Goal: Task Accomplishment & Management: Use online tool/utility

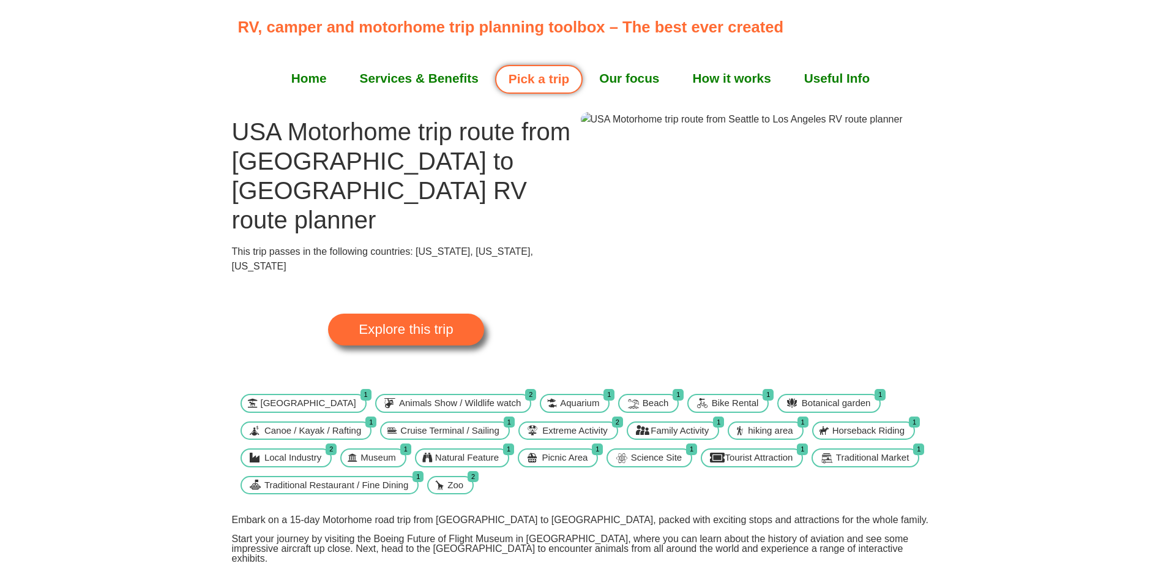
click at [419, 323] on span "Explore this trip" at bounding box center [406, 329] width 94 height 13
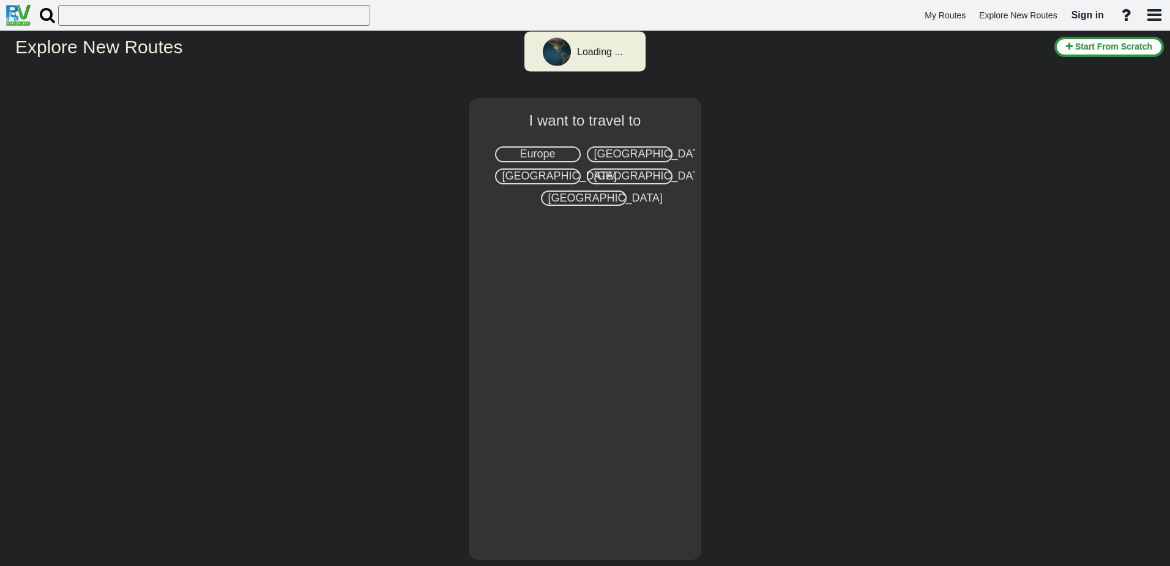
select select "number:2"
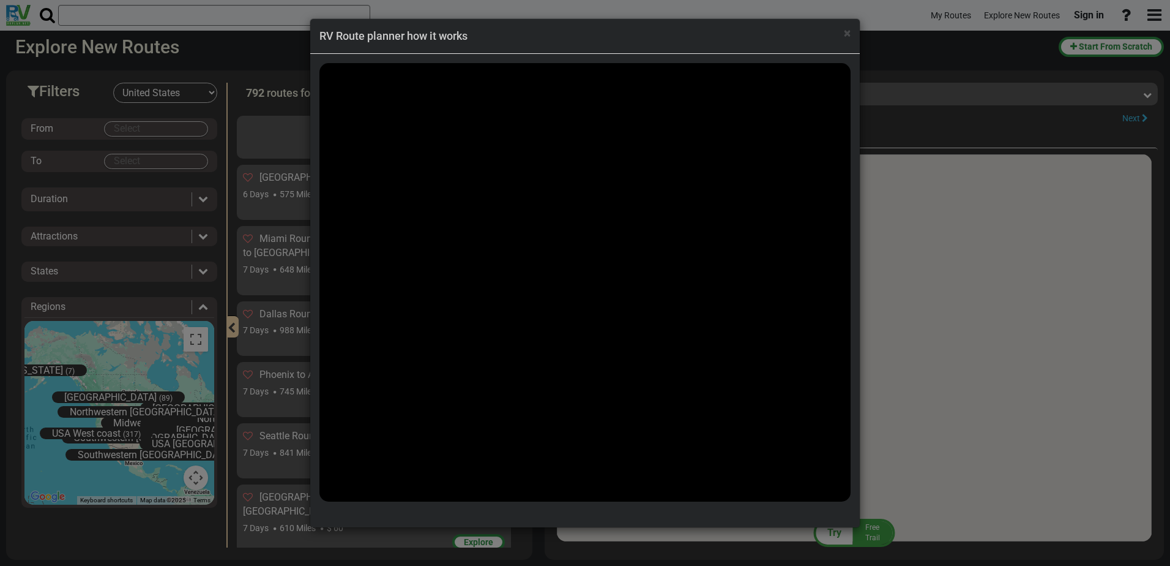
scroll to position [19413, 0]
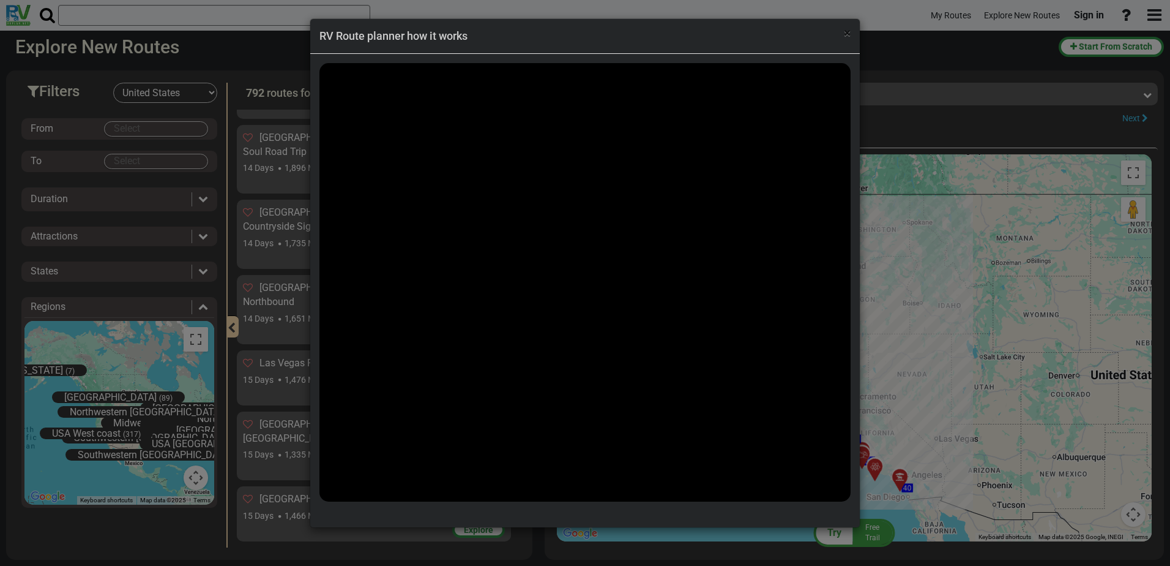
click at [852, 34] on div "× RV Route planner how it works" at bounding box center [585, 36] width 550 height 35
click at [850, 32] on span "×" at bounding box center [847, 33] width 7 height 15
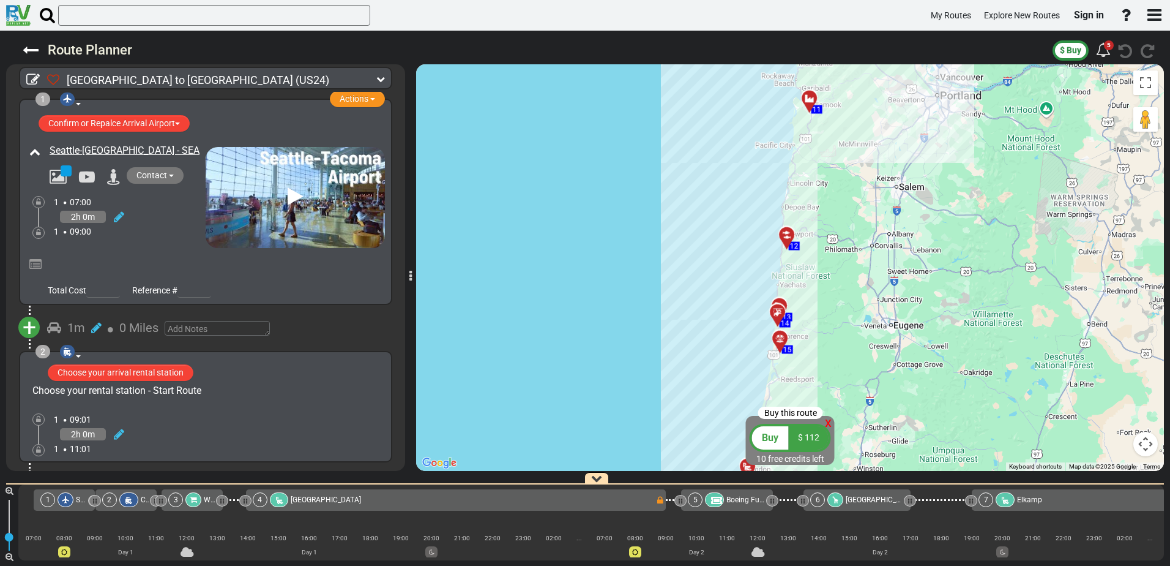
drag, startPoint x: 720, startPoint y: 162, endPoint x: 716, endPoint y: 346, distance: 184.3
click at [694, 416] on div "To activate drag with keyboard, press Alt + Enter. Once in keyboard drag state,…" at bounding box center [790, 267] width 748 height 406
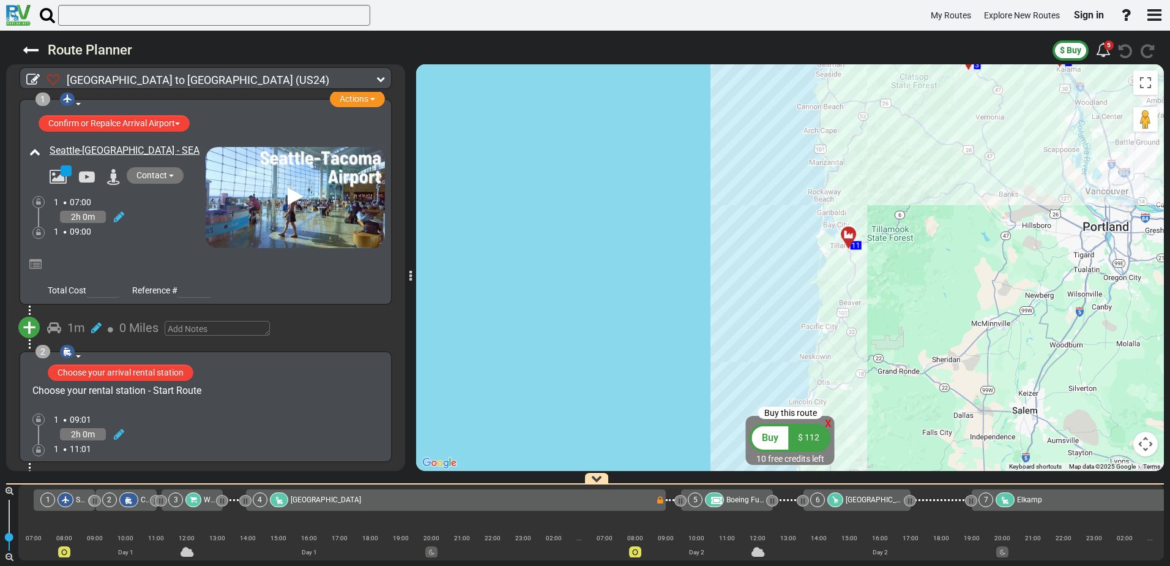
drag, startPoint x: 747, startPoint y: 152, endPoint x: 708, endPoint y: 443, distance: 293.9
click at [711, 467] on div "To activate drag with keyboard, press Alt + Enter. Once in keyboard drag state,…" at bounding box center [790, 267] width 748 height 406
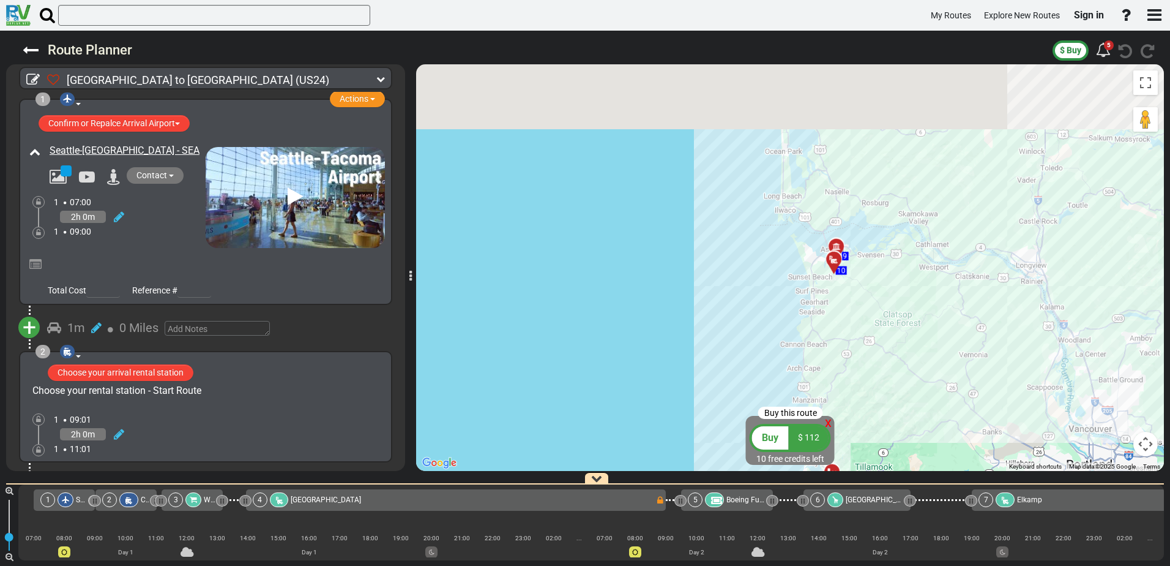
drag, startPoint x: 749, startPoint y: 160, endPoint x: 732, endPoint y: 398, distance: 238.1
click at [732, 398] on div "To activate drag with keyboard, press Alt + Enter. Once in keyboard drag state,…" at bounding box center [790, 267] width 748 height 406
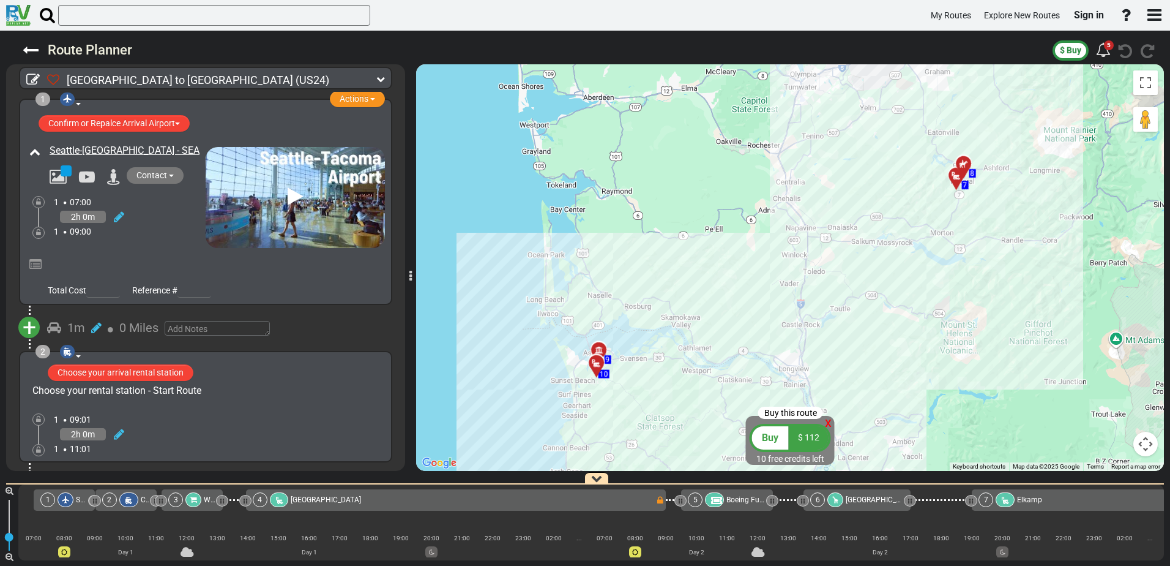
drag, startPoint x: 749, startPoint y: 255, endPoint x: 567, endPoint y: 294, distance: 186.4
click at [510, 359] on div "To activate drag with keyboard, press Alt + Enter. Once in keyboard drag state,…" at bounding box center [790, 267] width 748 height 406
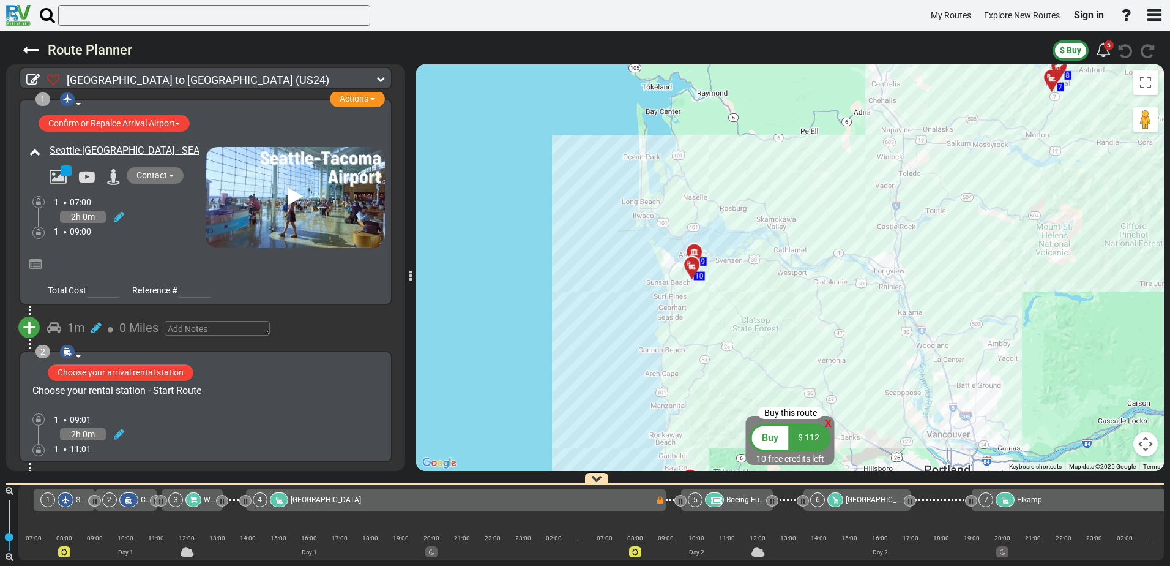
drag, startPoint x: 663, startPoint y: 129, endPoint x: 758, endPoint y: 32, distance: 135.5
click at [758, 32] on div "Route Planner $ Buy 5" at bounding box center [585, 298] width 1170 height 535
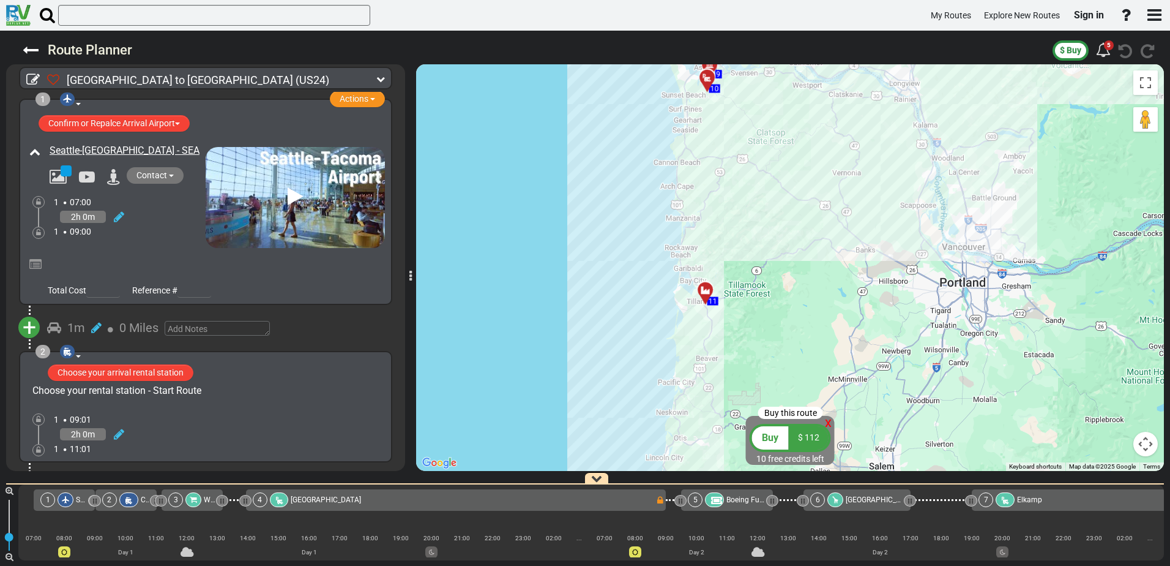
drag, startPoint x: 741, startPoint y: 330, endPoint x: 757, endPoint y: 141, distance: 189.8
click at [757, 141] on div "To activate drag with keyboard, press Alt + Enter. Once in keyboard drag state,…" at bounding box center [790, 267] width 748 height 406
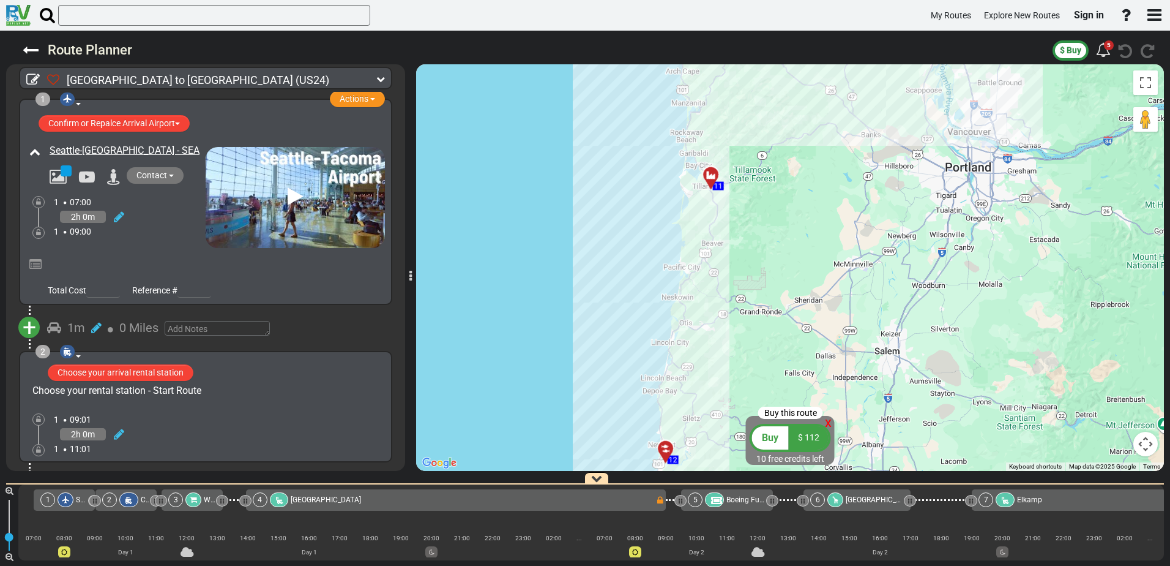
drag, startPoint x: 749, startPoint y: 380, endPoint x: 754, endPoint y: 263, distance: 117.0
click at [754, 264] on div "To activate drag with keyboard, press Alt + Enter. Once in keyboard drag state,…" at bounding box center [790, 267] width 748 height 406
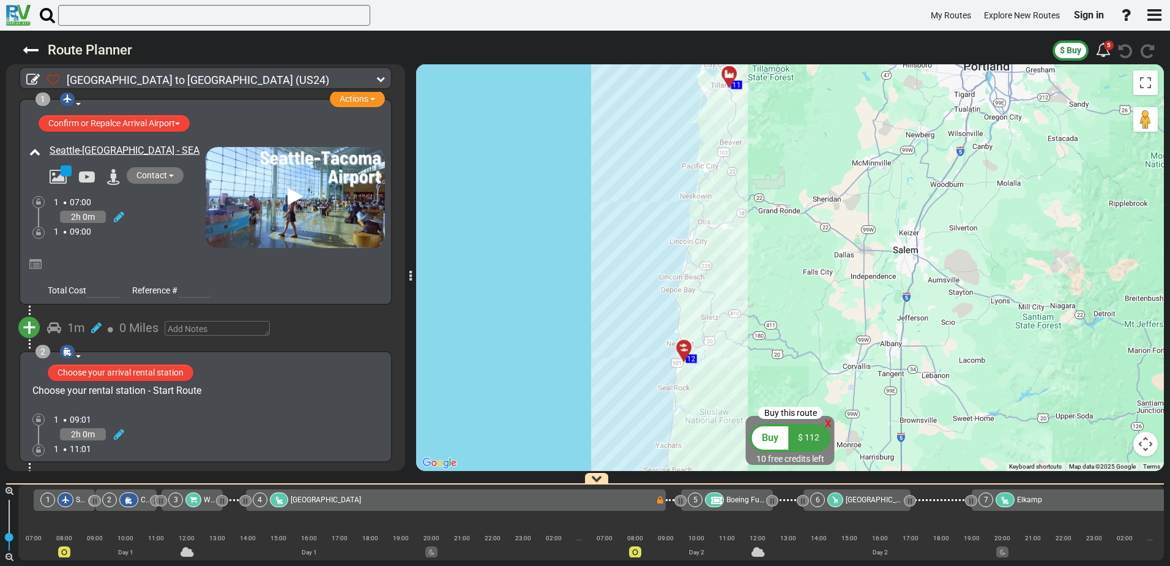
drag, startPoint x: 702, startPoint y: 371, endPoint x: 720, endPoint y: 269, distance: 103.3
click at [720, 269] on div "To activate drag with keyboard, press Alt + Enter. Once in keyboard drag state,…" at bounding box center [790, 267] width 748 height 406
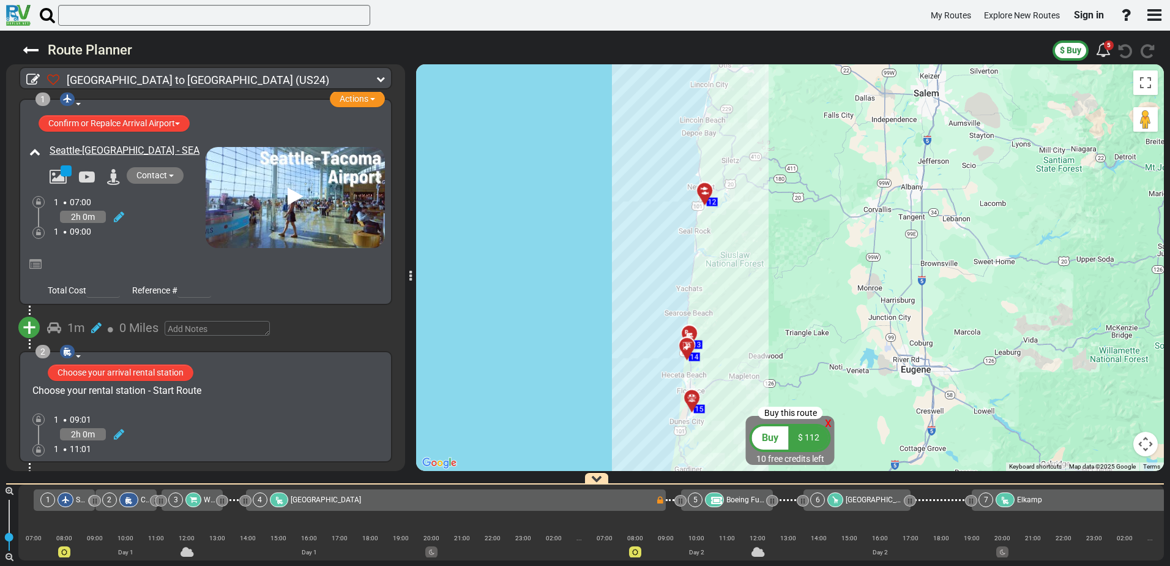
drag, startPoint x: 695, startPoint y: 402, endPoint x: 716, endPoint y: 243, distance: 159.9
click at [716, 243] on div "To activate drag with keyboard, press Alt + Enter. Once in keyboard drag state,…" at bounding box center [790, 267] width 748 height 406
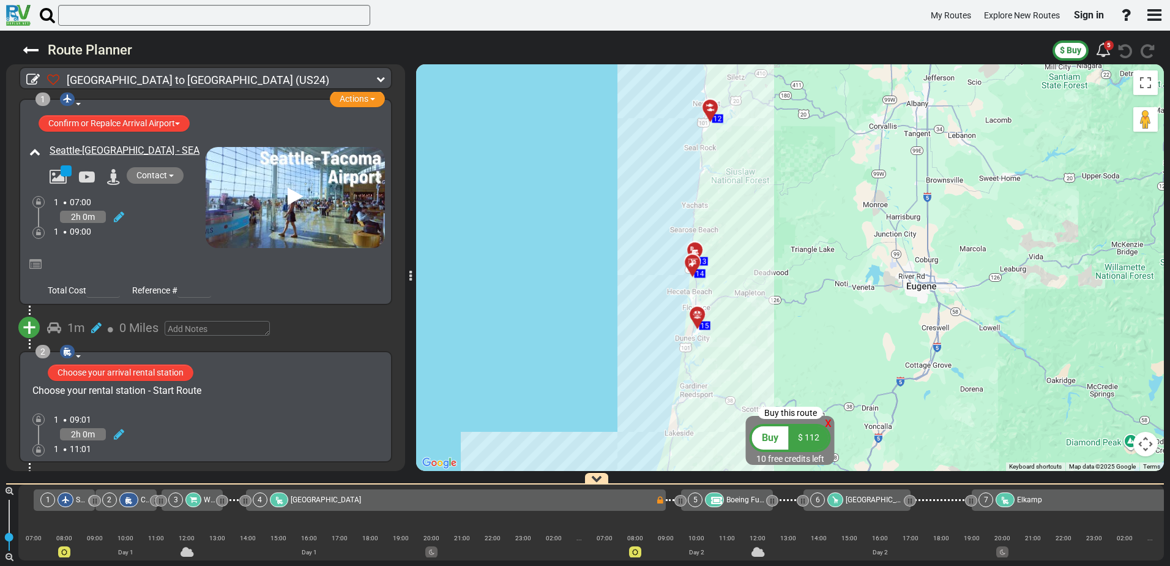
drag, startPoint x: 710, startPoint y: 342, endPoint x: 716, endPoint y: 257, distance: 84.7
click at [716, 257] on div "To activate drag with keyboard, press Alt + Enter. Once in keyboard drag state,…" at bounding box center [790, 267] width 748 height 406
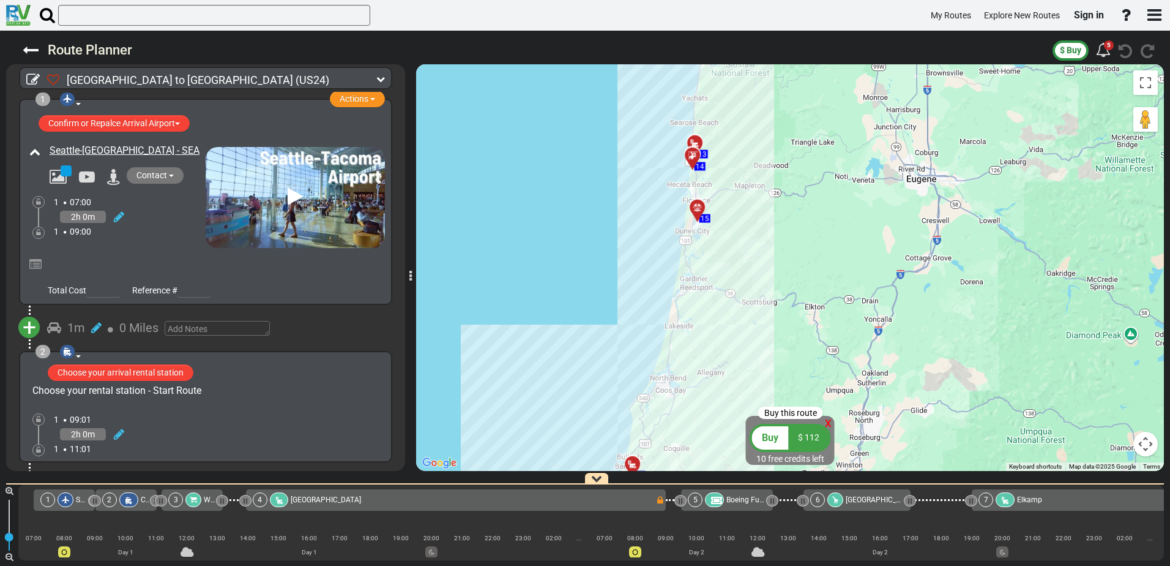
drag, startPoint x: 711, startPoint y: 360, endPoint x: 711, endPoint y: 252, distance: 108.3
click at [711, 252] on div "To activate drag with keyboard, press Alt + Enter. Once in keyboard drag state,…" at bounding box center [790, 267] width 748 height 406
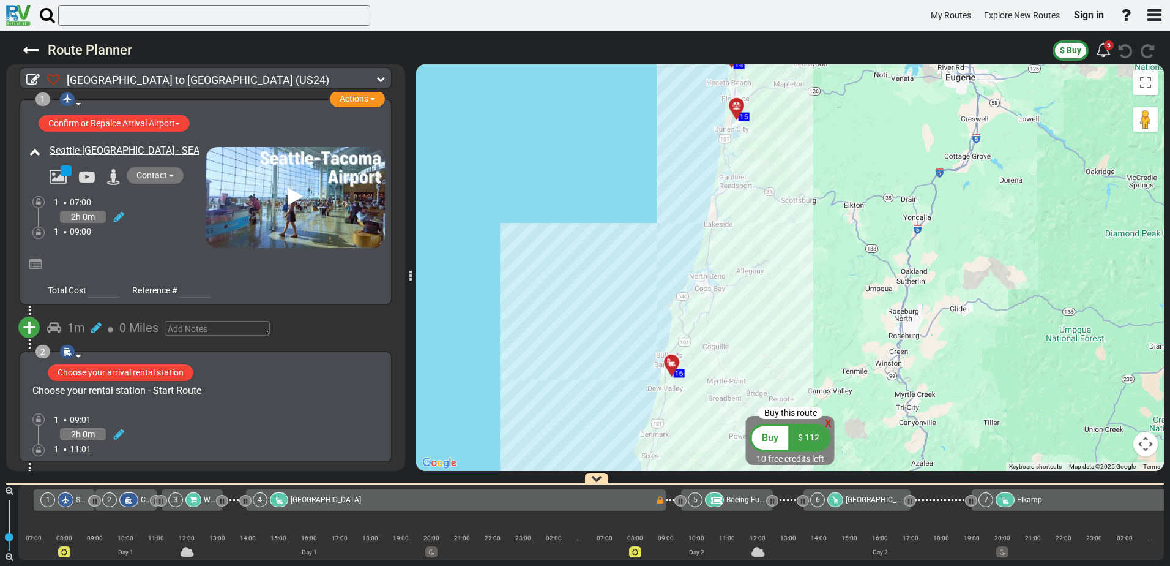
drag, startPoint x: 694, startPoint y: 373, endPoint x: 733, endPoint y: 269, distance: 111.4
click at [733, 269] on div "To activate drag with keyboard, press Alt + Enter. Once in keyboard drag state,…" at bounding box center [790, 267] width 748 height 406
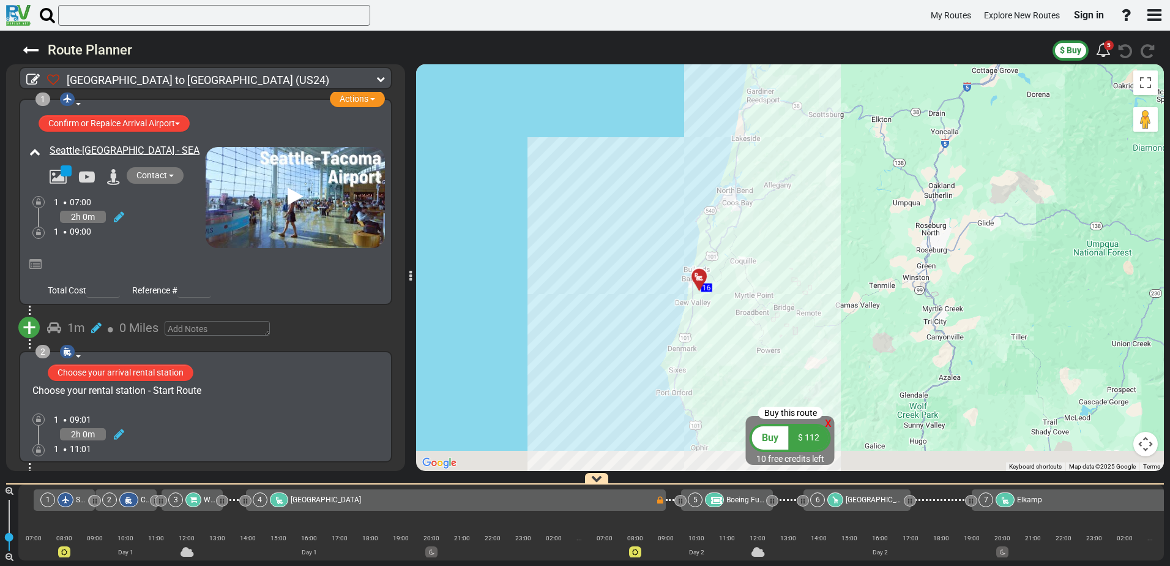
drag, startPoint x: 716, startPoint y: 353, endPoint x: 731, endPoint y: 288, distance: 66.7
click at [732, 285] on div "To activate drag with keyboard, press Alt + Enter. Once in keyboard drag state,…" at bounding box center [790, 267] width 748 height 406
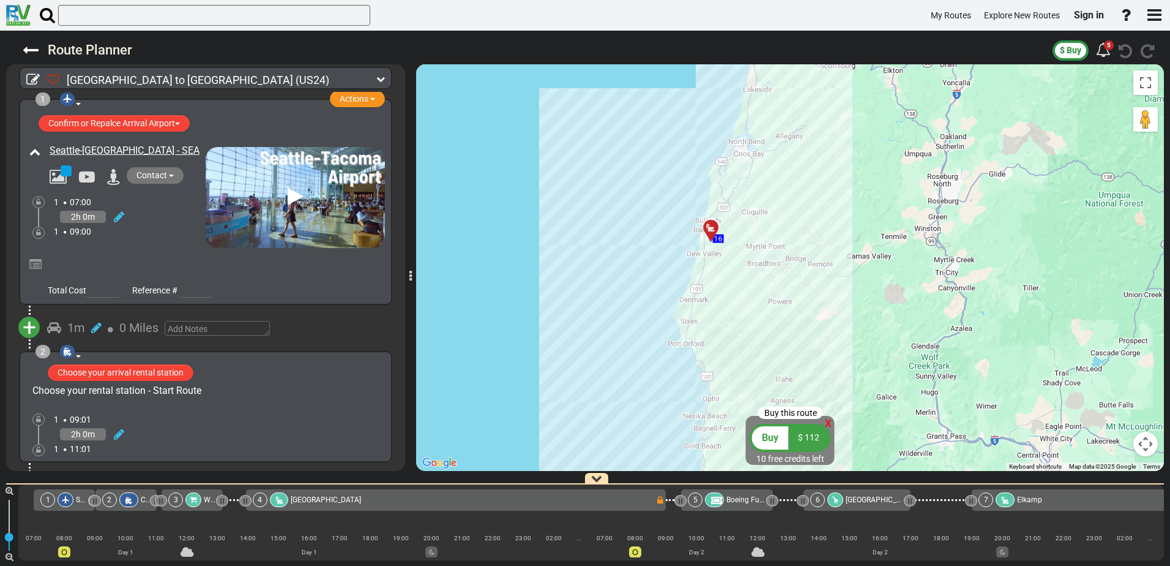
drag, startPoint x: 705, startPoint y: 365, endPoint x: 716, endPoint y: 297, distance: 68.9
click at [716, 297] on div "To activate drag with keyboard, press Alt + Enter. Once in keyboard drag state,…" at bounding box center [790, 267] width 748 height 406
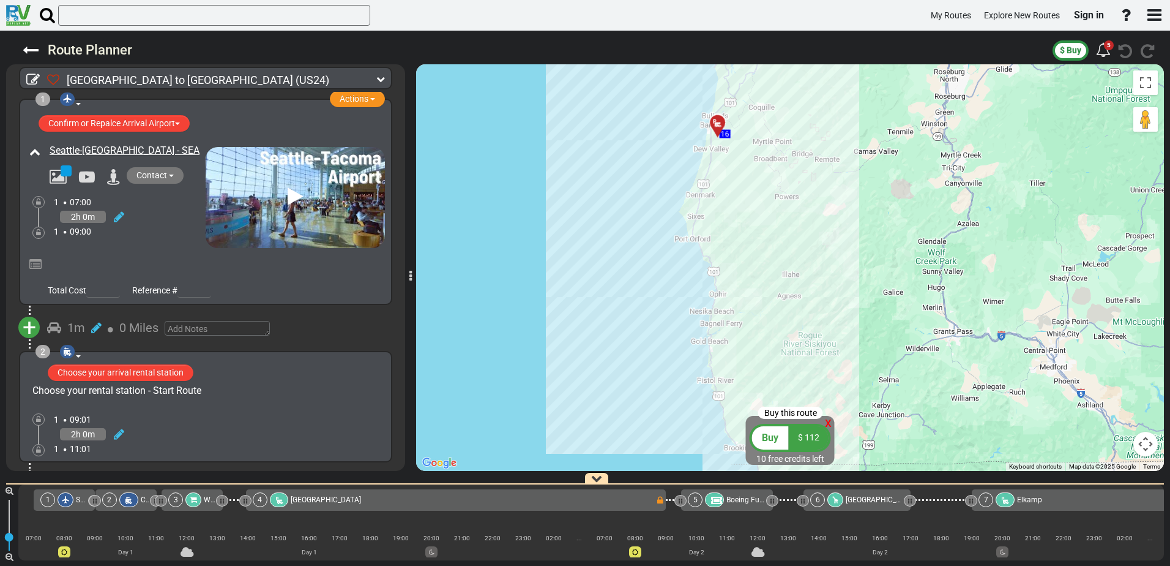
drag, startPoint x: 714, startPoint y: 386, endPoint x: 719, endPoint y: 312, distance: 74.2
click at [719, 312] on div "To activate drag with keyboard, press Alt + Enter. Once in keyboard drag state,…" at bounding box center [790, 267] width 748 height 406
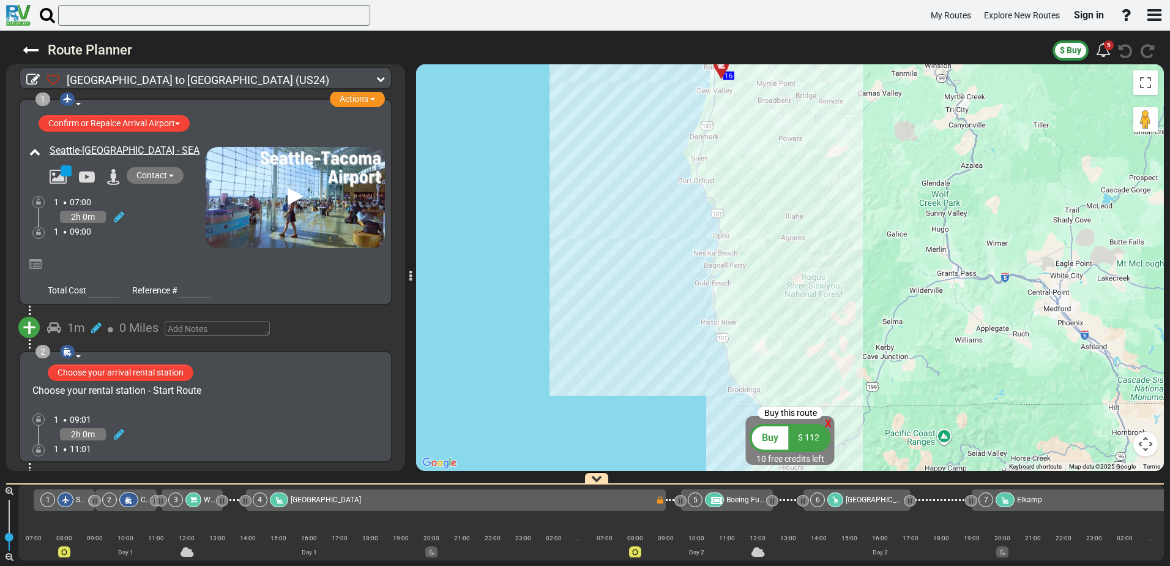
drag, startPoint x: 707, startPoint y: 395, endPoint x: 711, endPoint y: 343, distance: 51.6
click at [711, 343] on div "To activate drag with keyboard, press Alt + Enter. Once in keyboard drag state,…" at bounding box center [790, 267] width 748 height 406
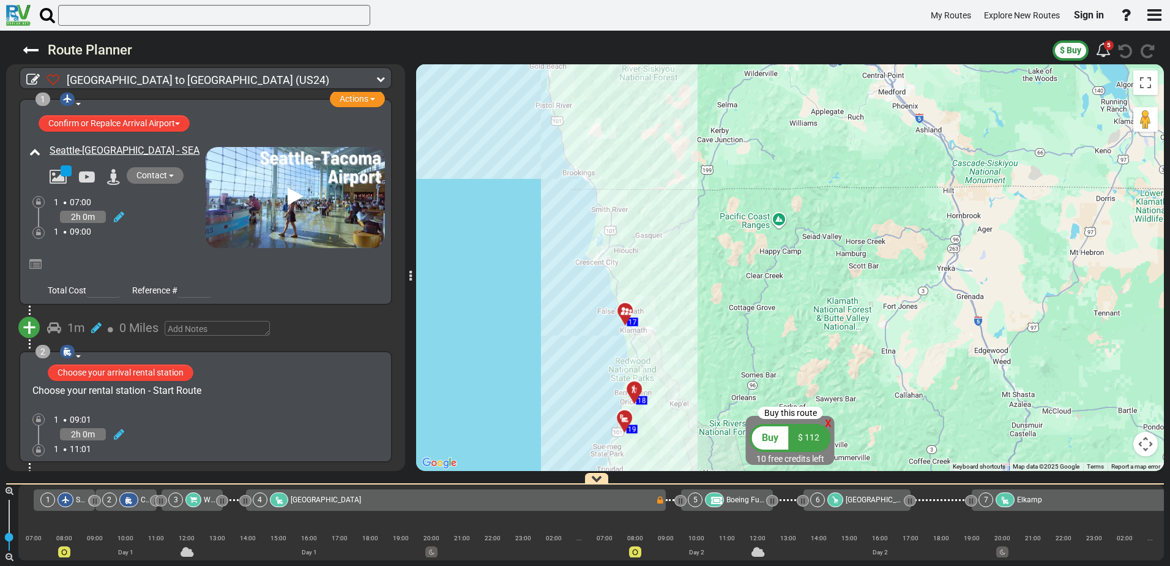
drag, startPoint x: 815, startPoint y: 360, endPoint x: 650, endPoint y: 141, distance: 274.0
click at [650, 141] on div "To activate drag with keyboard, press Alt + Enter. Once in keyboard drag state,…" at bounding box center [790, 267] width 748 height 406
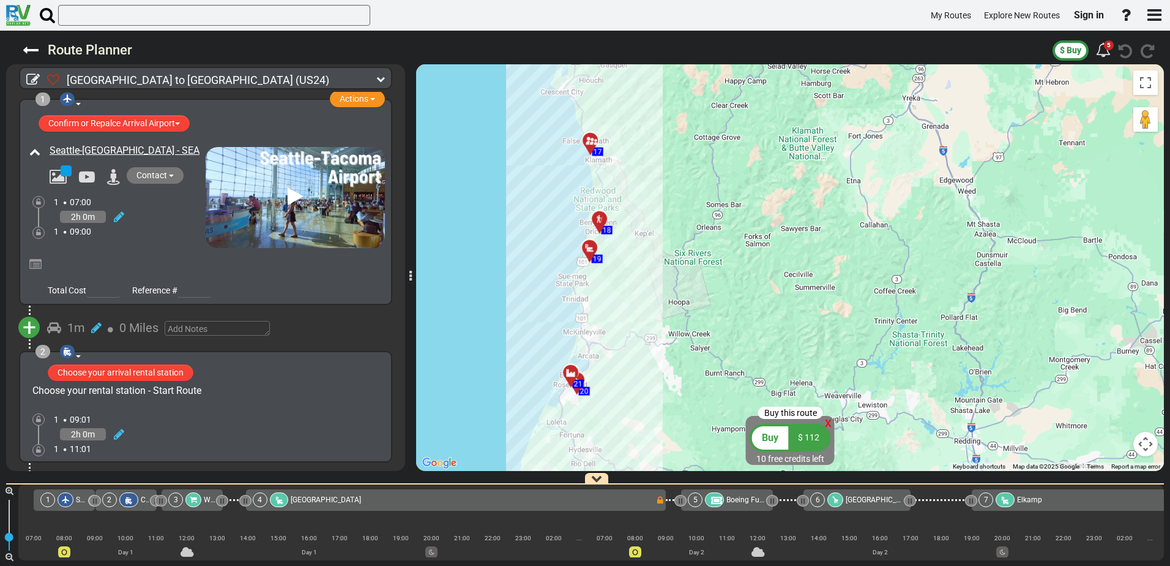
drag, startPoint x: 750, startPoint y: 378, endPoint x: 715, endPoint y: 207, distance: 174.3
click at [715, 207] on div "To activate drag with keyboard, press Alt + Enter. Once in keyboard drag state,…" at bounding box center [790, 267] width 748 height 406
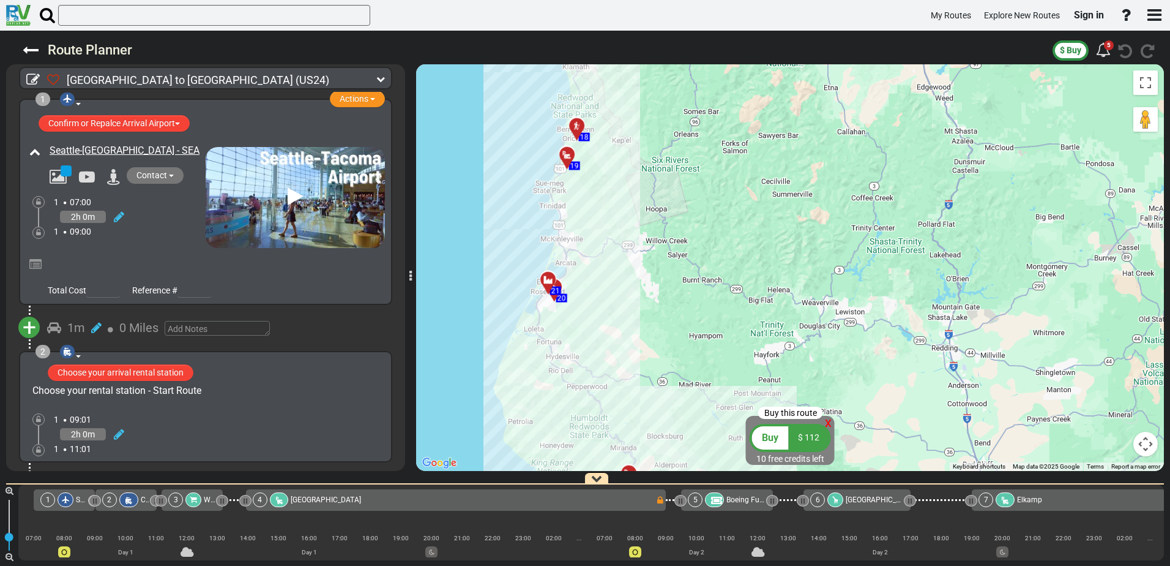
drag, startPoint x: 791, startPoint y: 373, endPoint x: 769, endPoint y: 279, distance: 97.5
click at [769, 279] on div "To activate drag with keyboard, press Alt + Enter. Once in keyboard drag state,…" at bounding box center [790, 267] width 748 height 406
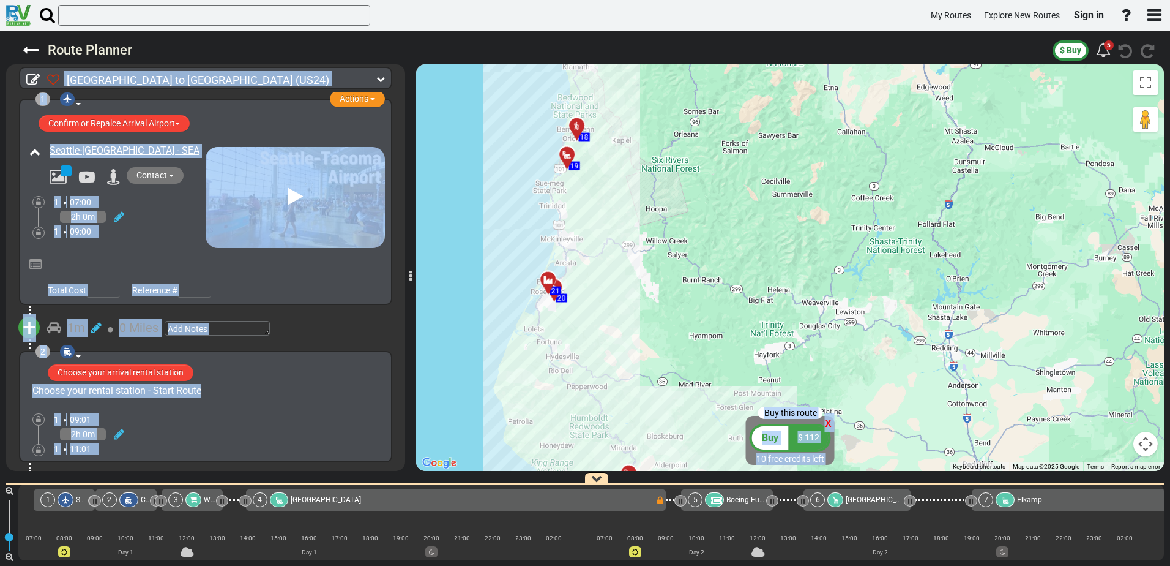
drag, startPoint x: 810, startPoint y: 469, endPoint x: 774, endPoint y: 354, distance: 120.4
click at [774, 354] on div "[GEOGRAPHIC_DATA] to [GEOGRAPHIC_DATA] (US24) 15 Days 1,596 Miles 106 miles" at bounding box center [585, 298] width 1170 height 535
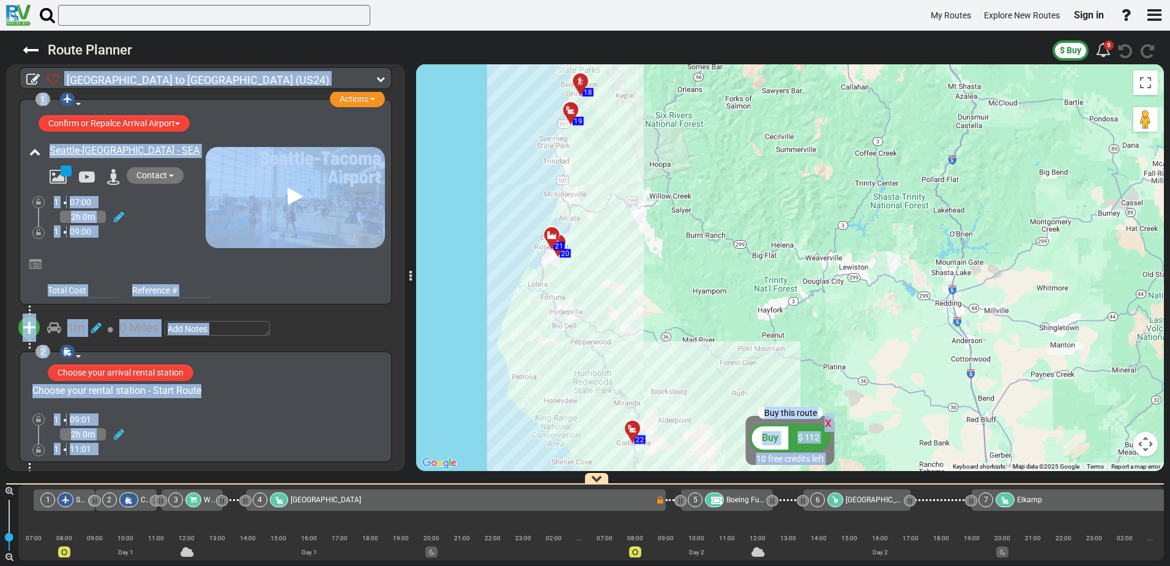
drag, startPoint x: 774, startPoint y: 354, endPoint x: 707, endPoint y: 334, distance: 70.3
click at [707, 334] on div "To activate drag with keyboard, press Alt + Enter. Once in keyboard drag state,…" at bounding box center [790, 267] width 748 height 406
click at [826, 422] on span "x" at bounding box center [828, 421] width 7 height 15
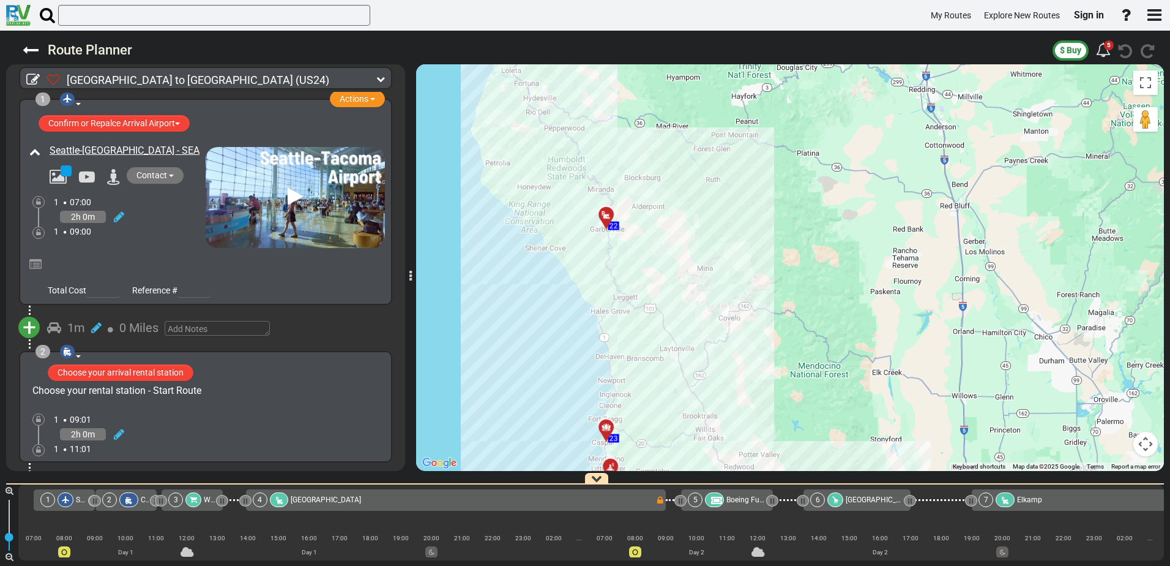
drag, startPoint x: 743, startPoint y: 445, endPoint x: 705, endPoint y: 266, distance: 182.7
click at [705, 266] on div "To activate drag with keyboard, press Alt + Enter. Once in keyboard drag state,…" at bounding box center [790, 267] width 748 height 406
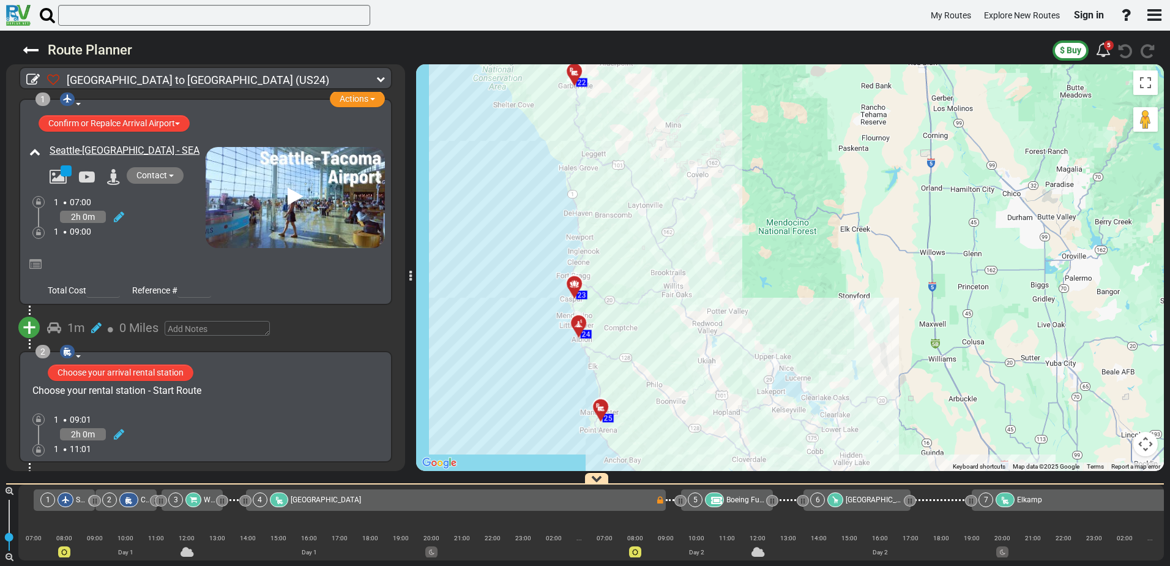
drag, startPoint x: 774, startPoint y: 416, endPoint x: 743, endPoint y: 271, distance: 148.5
click at [743, 271] on div "To activate drag with keyboard, press Alt + Enter. Once in keyboard drag state,…" at bounding box center [790, 267] width 748 height 406
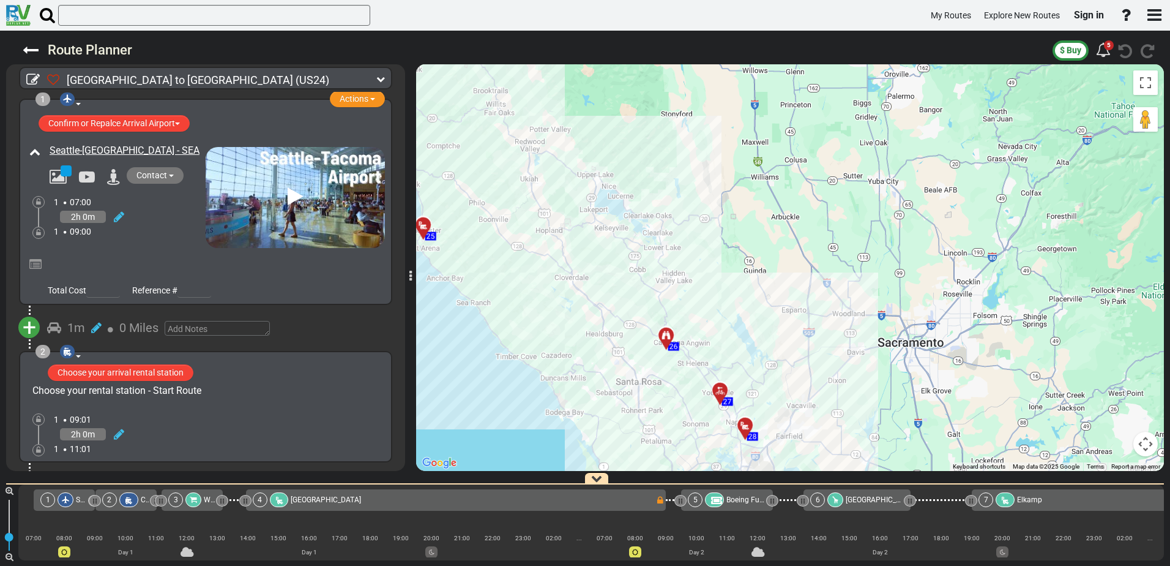
drag, startPoint x: 746, startPoint y: 438, endPoint x: 569, endPoint y: 261, distance: 249.8
click at [569, 259] on div "To activate drag with keyboard, press Alt + Enter. Once in keyboard drag state,…" at bounding box center [790, 267] width 748 height 406
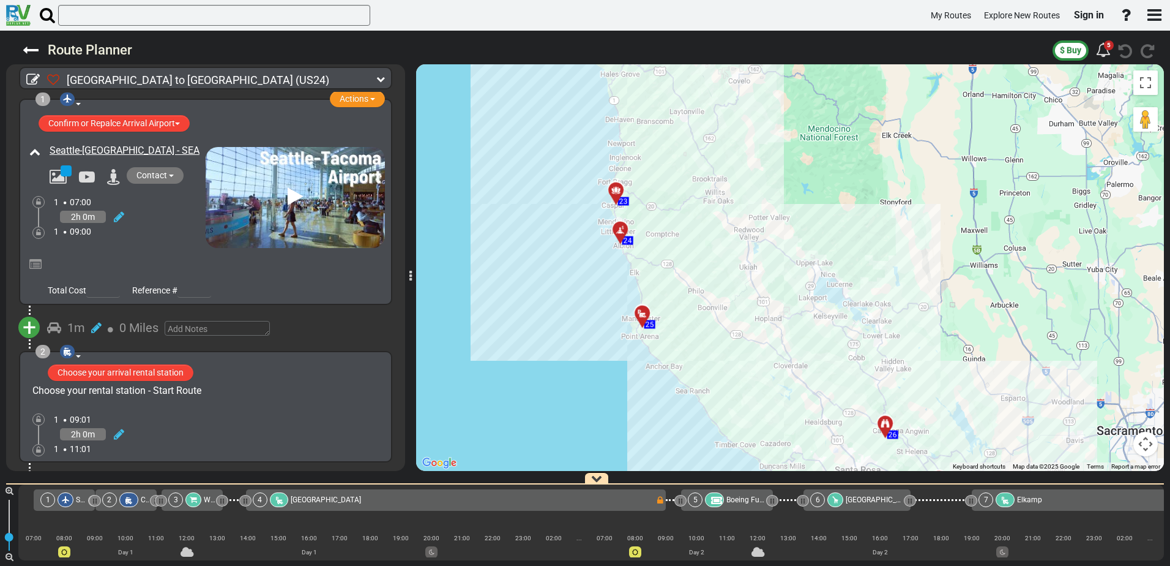
drag, startPoint x: 466, startPoint y: 256, endPoint x: 684, endPoint y: 339, distance: 233.1
click at [684, 339] on div "To activate drag with keyboard, press Alt + Enter. Once in keyboard drag state,…" at bounding box center [790, 267] width 748 height 406
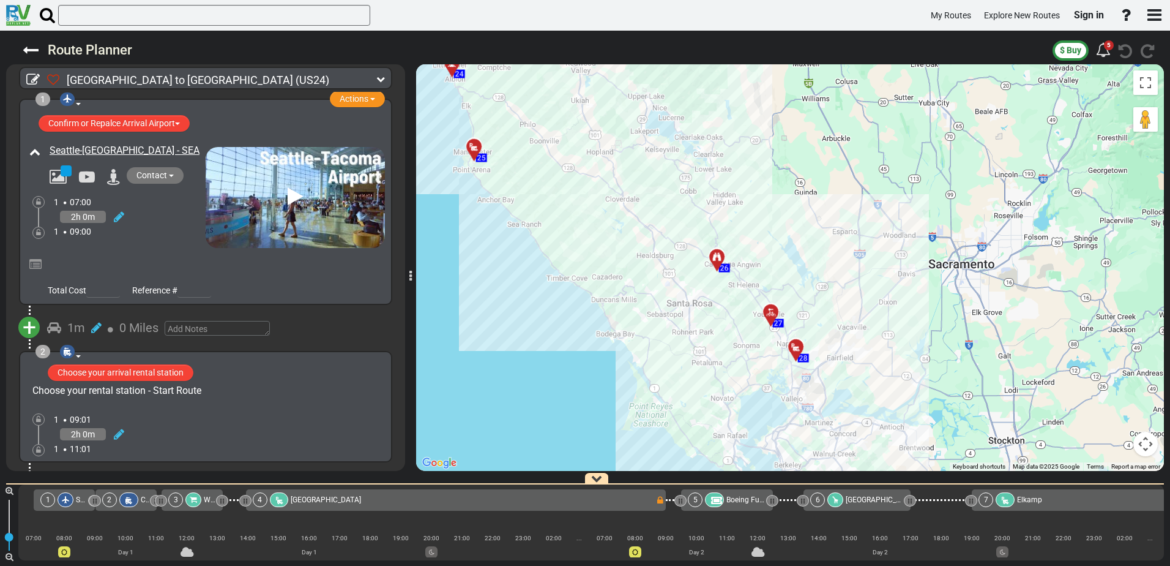
drag, startPoint x: 741, startPoint y: 440, endPoint x: 572, endPoint y: 271, distance: 238.5
click at [572, 271] on div "To activate drag with keyboard, press Alt + Enter. Once in keyboard drag state,…" at bounding box center [790, 267] width 748 height 406
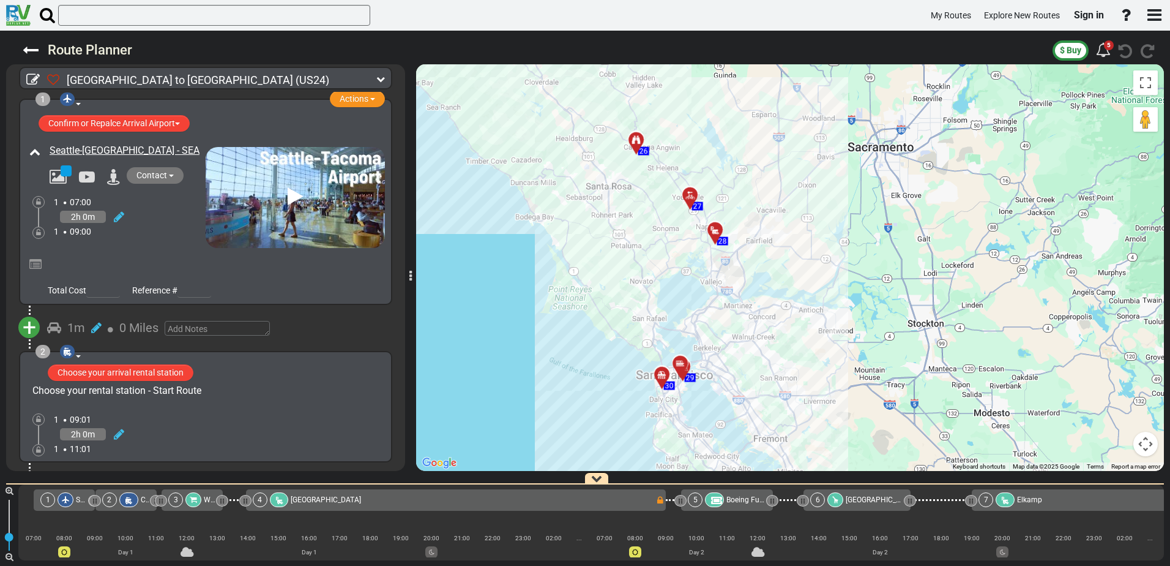
drag, startPoint x: 718, startPoint y: 425, endPoint x: 637, endPoint y: 307, distance: 143.1
click at [637, 307] on div "To activate drag with keyboard, press Alt + Enter. Once in keyboard drag state,…" at bounding box center [790, 267] width 748 height 406
click at [698, 353] on div "To activate drag with keyboard, press Alt + Enter. Once in keyboard drag state,…" at bounding box center [790, 267] width 748 height 406
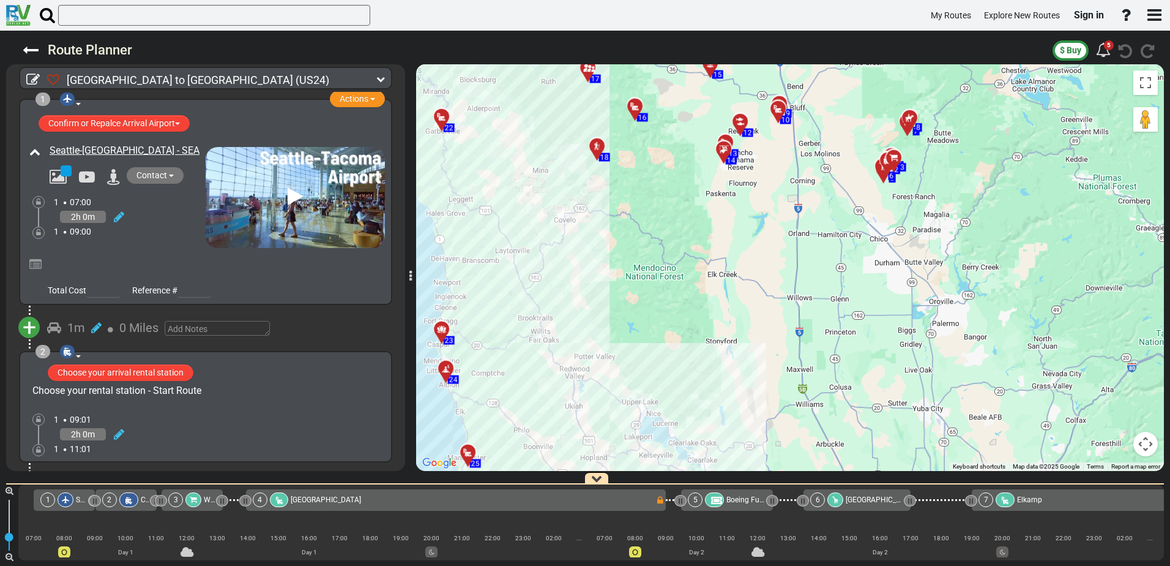
drag, startPoint x: 739, startPoint y: 172, endPoint x: 814, endPoint y: 597, distance: 431.2
click at [814, 565] on html "My Routes Explore New Routes Sign in ×" at bounding box center [585, 283] width 1170 height 566
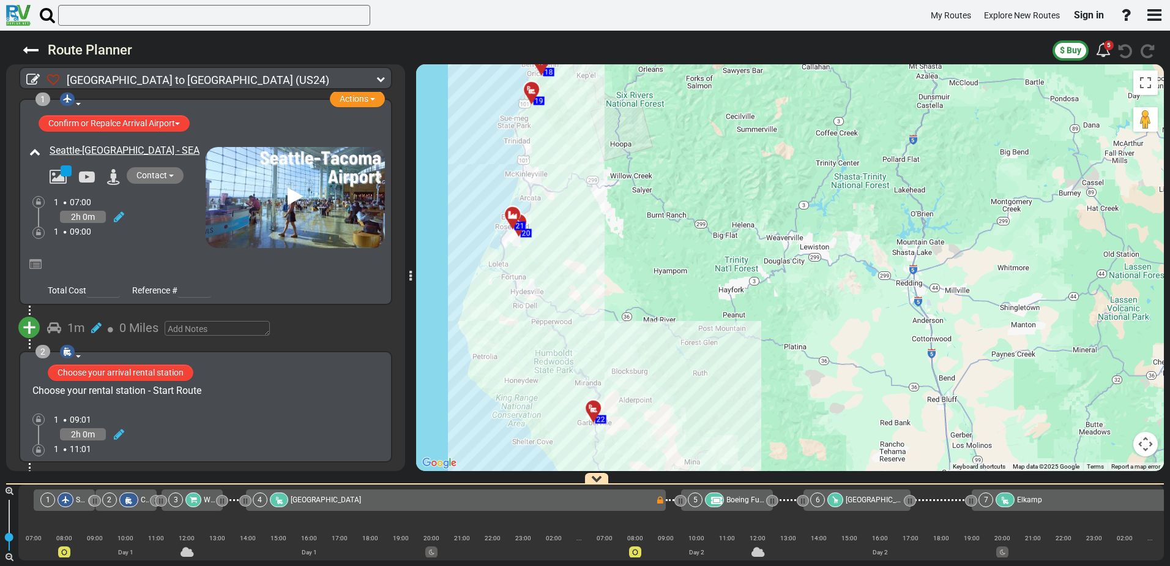
drag, startPoint x: 563, startPoint y: 303, endPoint x: 714, endPoint y: 597, distance: 330.7
click at [714, 565] on html "My Routes Explore New Routes Sign in ×" at bounding box center [585, 283] width 1170 height 566
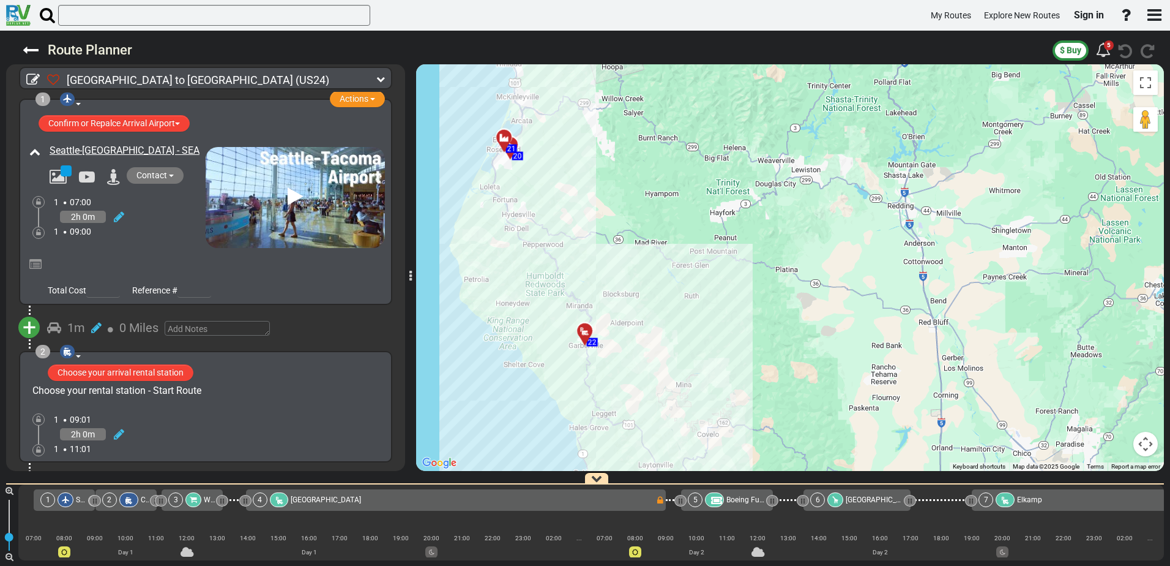
drag, startPoint x: 548, startPoint y: 228, endPoint x: 540, endPoint y: 152, distance: 76.4
click at [540, 152] on div "To activate drag with keyboard, press Alt + Enter. Once in keyboard drag state,…" at bounding box center [790, 267] width 748 height 406
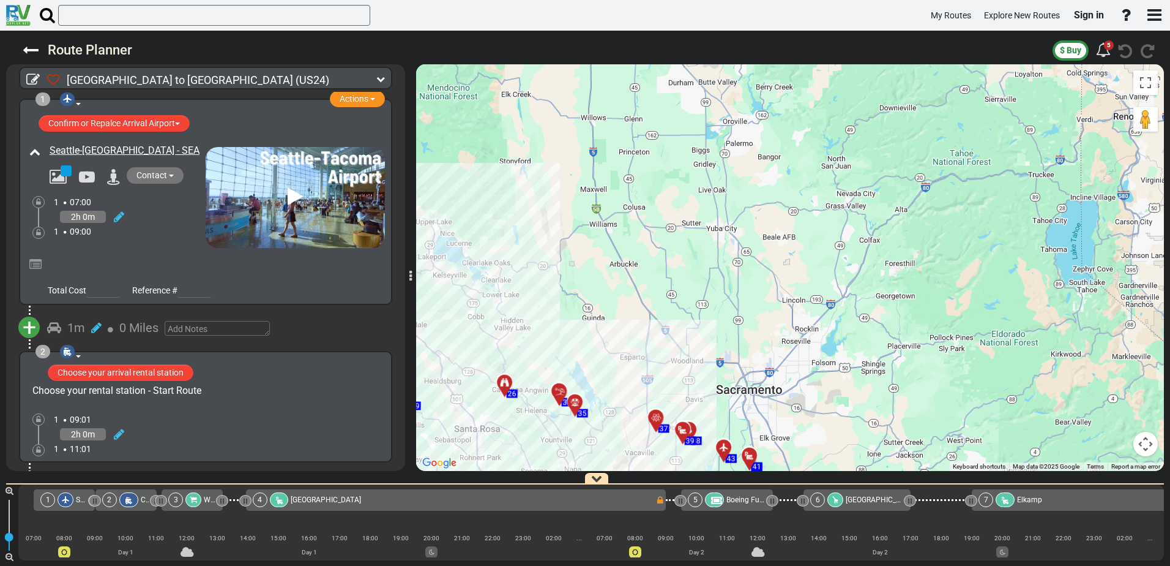
drag, startPoint x: 886, startPoint y: 374, endPoint x: 534, endPoint y: -22, distance: 529.4
click at [534, 0] on html "My Routes Explore New Routes Sign in ×" at bounding box center [585, 283] width 1170 height 566
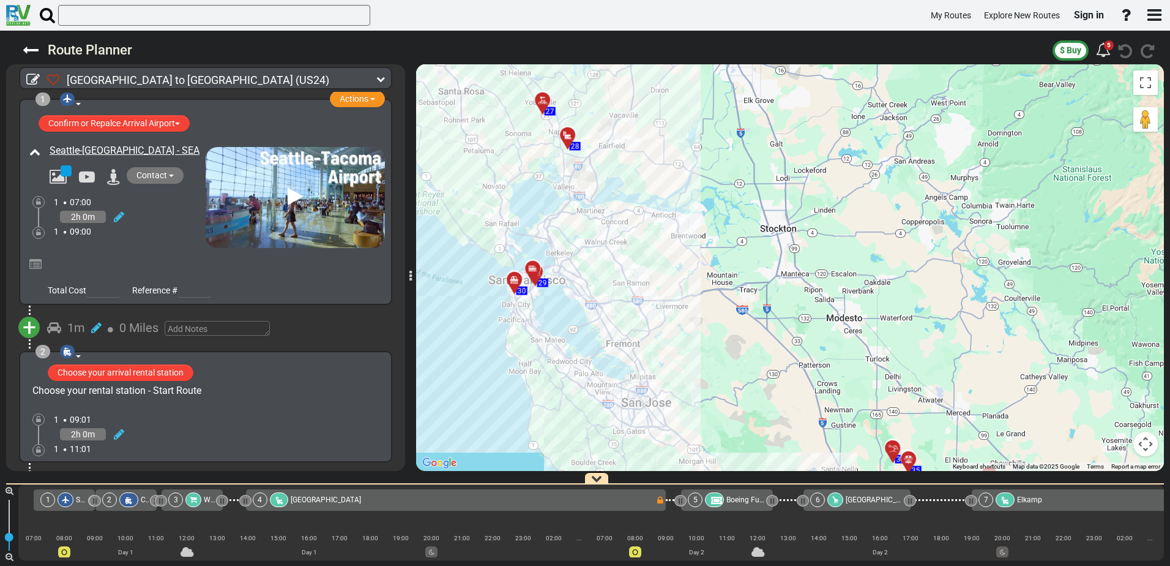
drag, startPoint x: 706, startPoint y: 400, endPoint x: 689, endPoint y: 61, distance: 338.9
click at [689, 61] on div "Route Planner $ Buy 5" at bounding box center [585, 298] width 1170 height 535
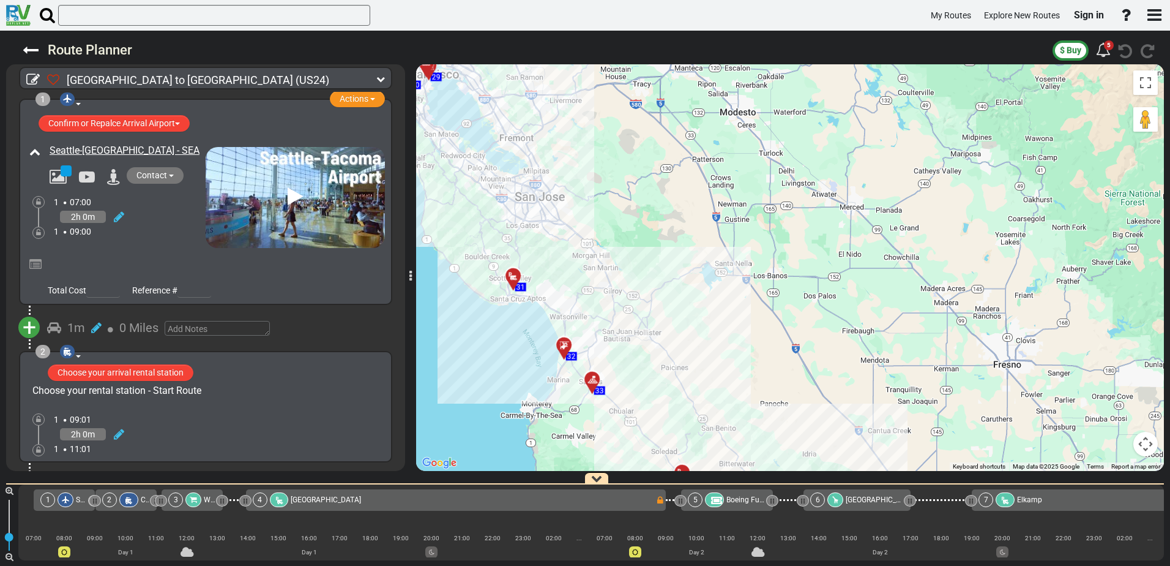
drag, startPoint x: 752, startPoint y: 358, endPoint x: 646, endPoint y: 151, distance: 232.7
click at [646, 151] on div "To activate drag with keyboard, press Alt + Enter. Once in keyboard drag state,…" at bounding box center [790, 267] width 748 height 406
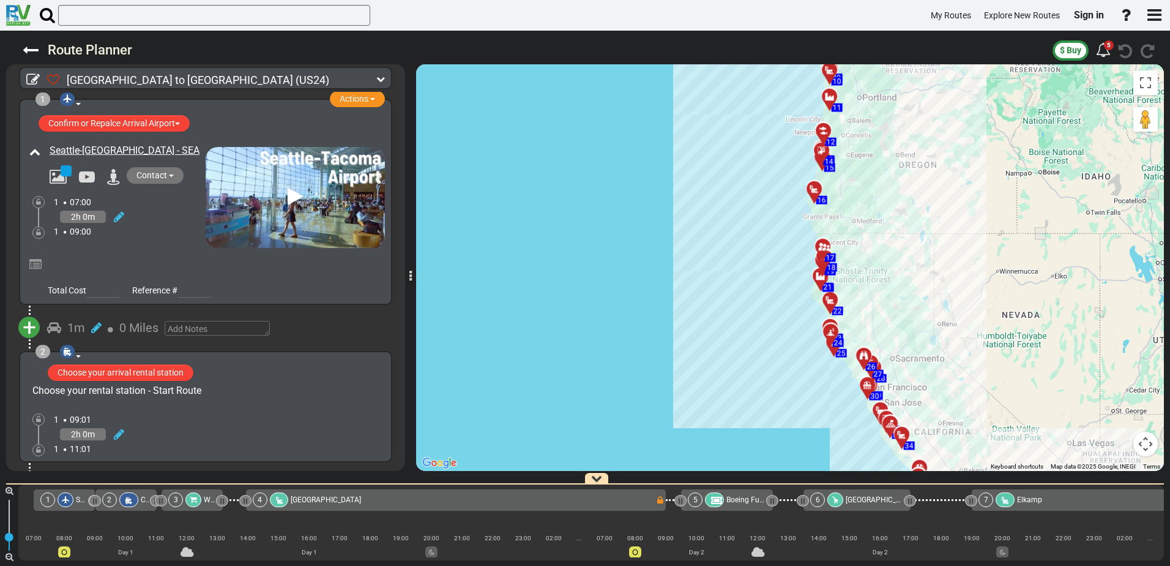
drag, startPoint x: 568, startPoint y: 275, endPoint x: 934, endPoint y: 354, distance: 374.6
click at [934, 354] on div "To activate drag with keyboard, press Alt + Enter. Once in keyboard drag state,…" at bounding box center [790, 267] width 748 height 406
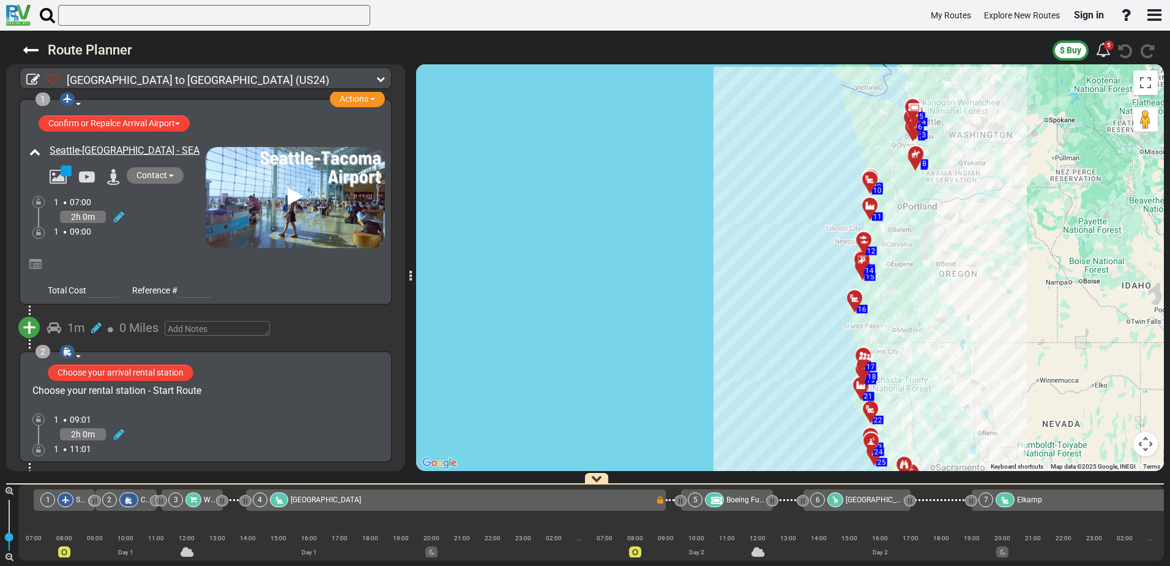
drag, startPoint x: 686, startPoint y: 357, endPoint x: 765, endPoint y: 430, distance: 107.0
click at [765, 430] on div "To activate drag with keyboard, press Alt + Enter. Once in keyboard drag state,…" at bounding box center [790, 267] width 748 height 406
click at [383, 76] on icon at bounding box center [380, 79] width 9 height 9
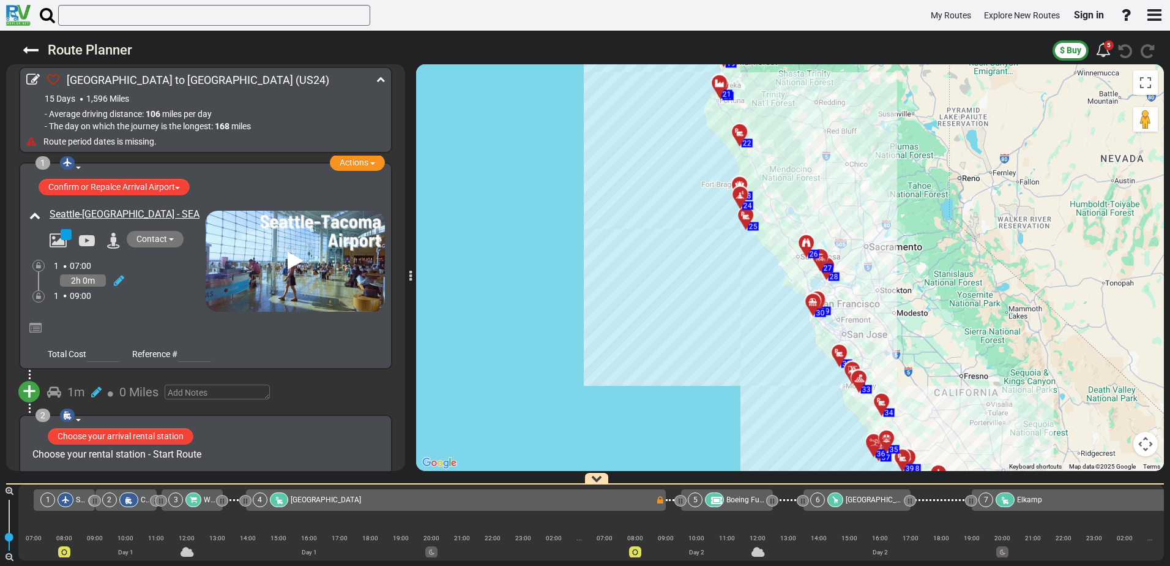
drag, startPoint x: 862, startPoint y: 369, endPoint x: 577, endPoint y: 15, distance: 454.4
click at [574, 19] on div "My Routes Explore New Routes Sign in × Name Email" at bounding box center [585, 283] width 1170 height 566
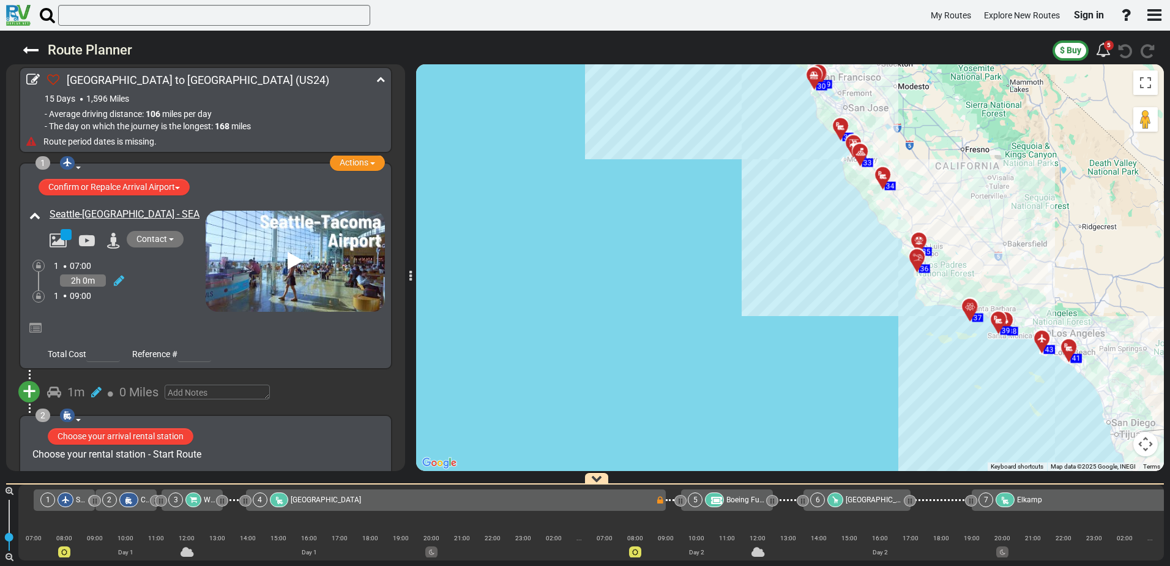
drag, startPoint x: 734, startPoint y: 387, endPoint x: 735, endPoint y: 160, distance: 227.1
click at [735, 160] on div "To activate drag with keyboard, press Alt + Enter. Once in keyboard drag state,…" at bounding box center [790, 267] width 748 height 406
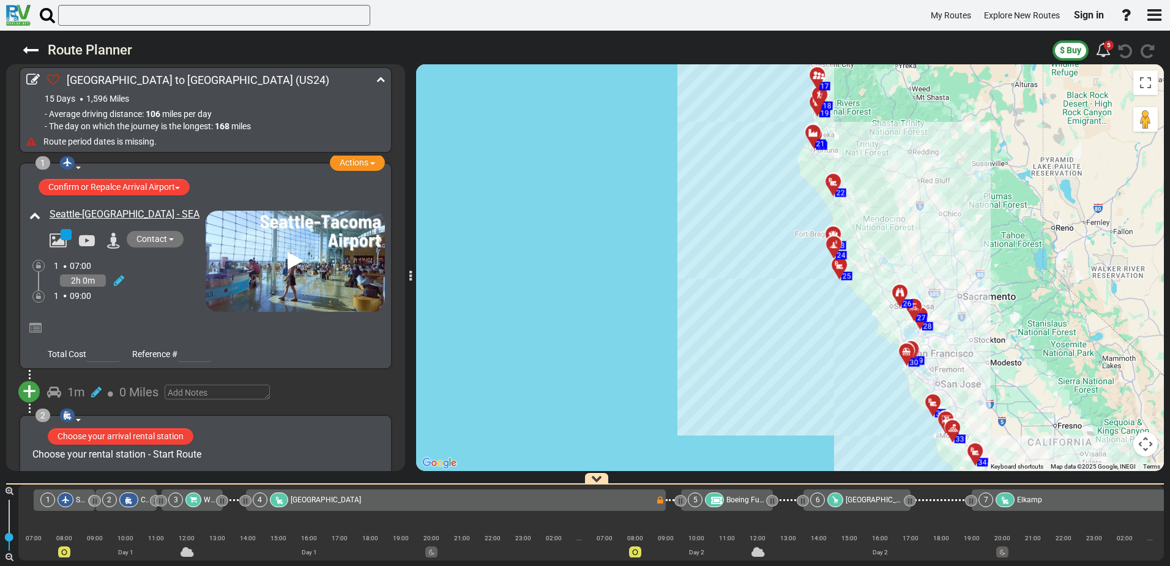
drag, startPoint x: 735, startPoint y: 160, endPoint x: 828, endPoint y: 443, distance: 297.3
click at [828, 443] on div "To activate drag with keyboard, press Alt + Enter. Once in keyboard drag state,…" at bounding box center [790, 267] width 748 height 406
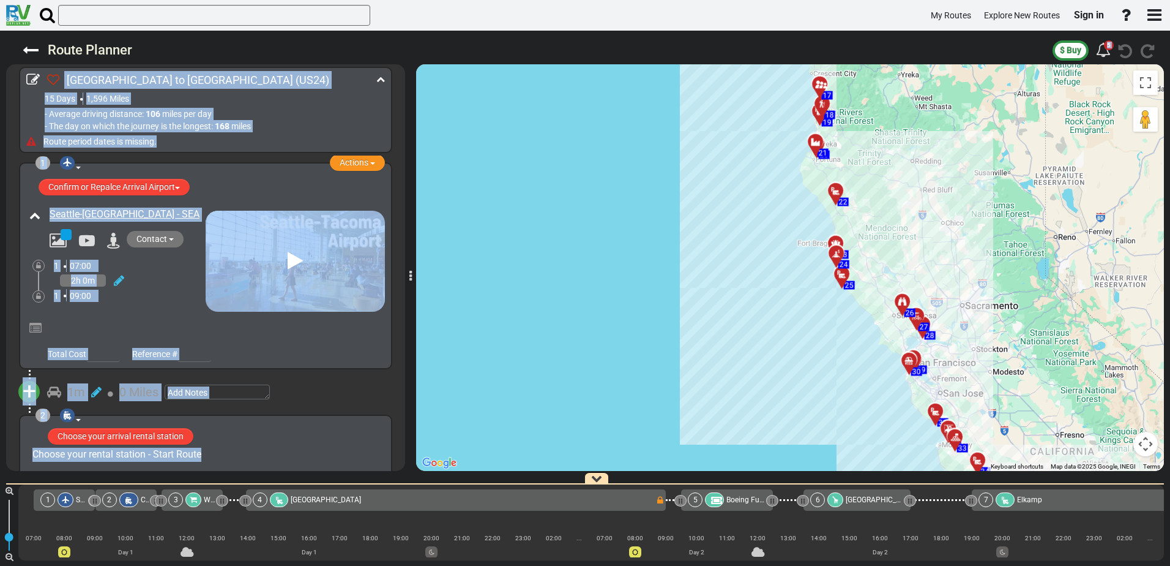
drag, startPoint x: 687, startPoint y: 55, endPoint x: 692, endPoint y: 178, distance: 123.1
click at [692, 178] on div "Route Planner $ Buy 5" at bounding box center [585, 298] width 1170 height 535
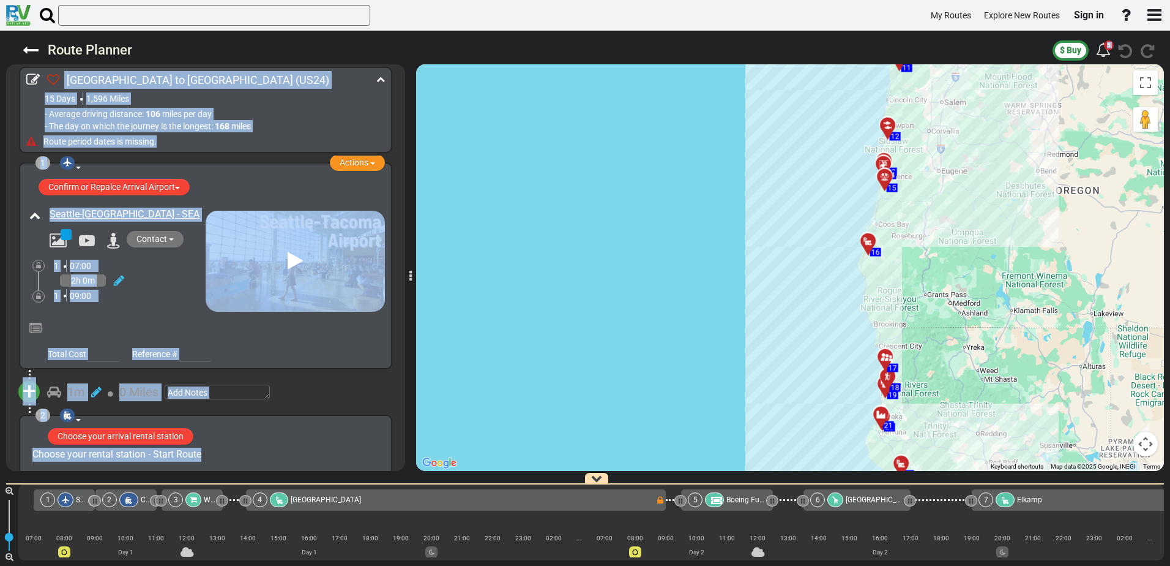
drag, startPoint x: 692, startPoint y: 178, endPoint x: 743, endPoint y: 295, distance: 127.7
click at [766, 439] on div "To activate drag with keyboard, press Alt + Enter. Once in keyboard drag state,…" at bounding box center [790, 267] width 748 height 406
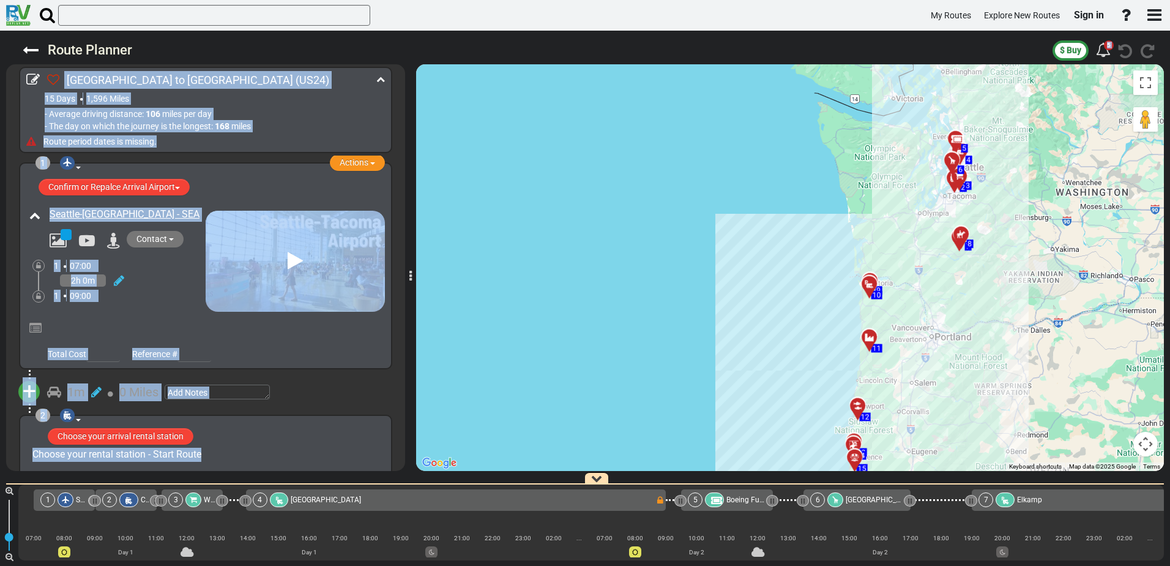
drag, startPoint x: 746, startPoint y: 168, endPoint x: 716, endPoint y: 452, distance: 285.6
click at [716, 452] on div "To activate drag with keyboard, press Alt + Enter. Once in keyboard drag state,…" at bounding box center [790, 267] width 748 height 406
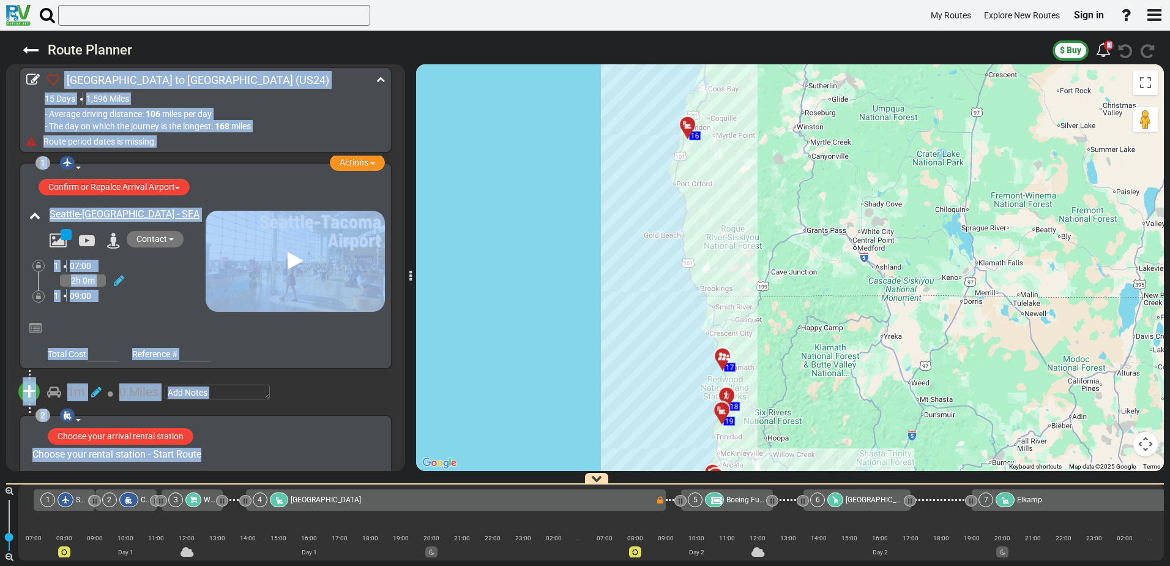
drag, startPoint x: 807, startPoint y: 365, endPoint x: 837, endPoint y: 190, distance: 178.3
click at [837, 190] on div "To activate drag with keyboard, press Alt + Enter. Once in keyboard drag state,…" at bounding box center [790, 267] width 748 height 406
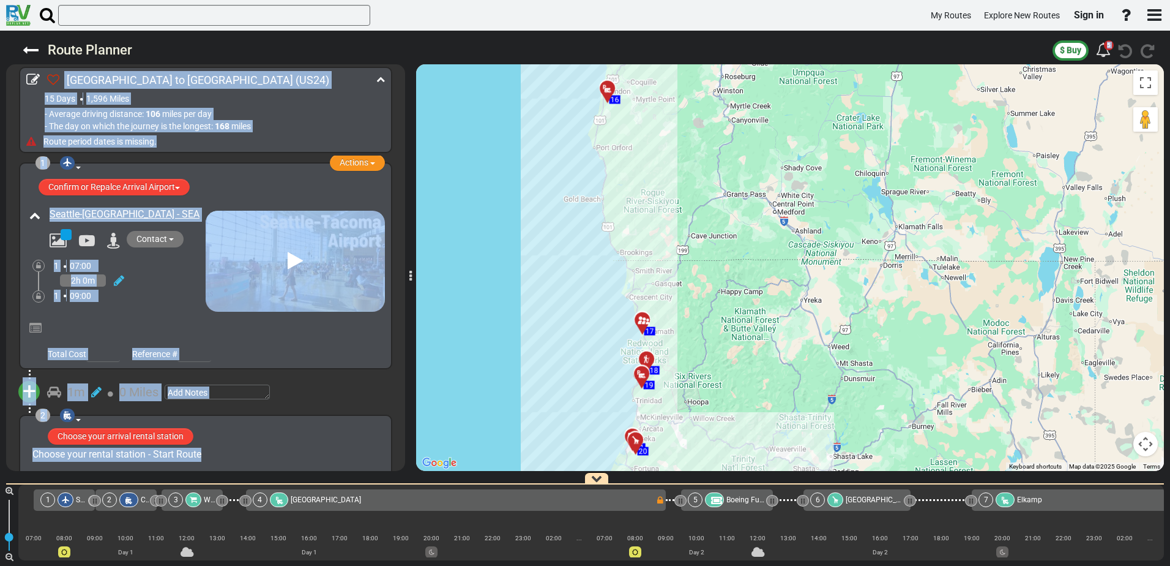
drag, startPoint x: 837, startPoint y: 314, endPoint x: 757, endPoint y: 276, distance: 88.7
click at [757, 276] on div "To activate drag with keyboard, press Alt + Enter. Once in keyboard drag state,…" at bounding box center [790, 267] width 748 height 406
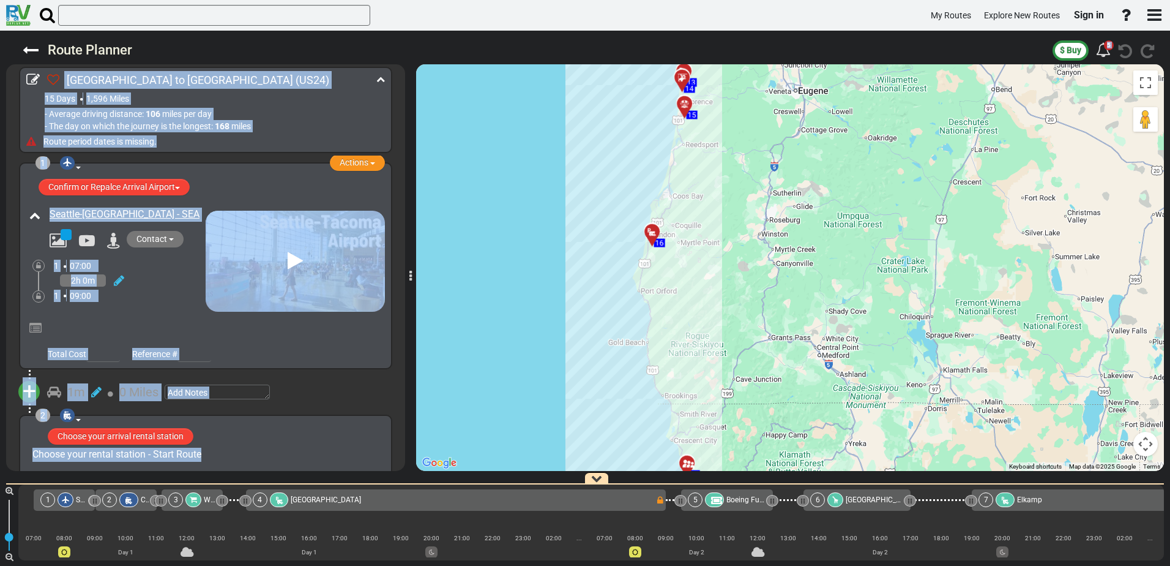
drag, startPoint x: 729, startPoint y: 228, endPoint x: 774, endPoint y: 372, distance: 151.2
click at [774, 372] on div "To activate drag with keyboard, press Alt + Enter. Once in keyboard drag state,…" at bounding box center [790, 267] width 748 height 406
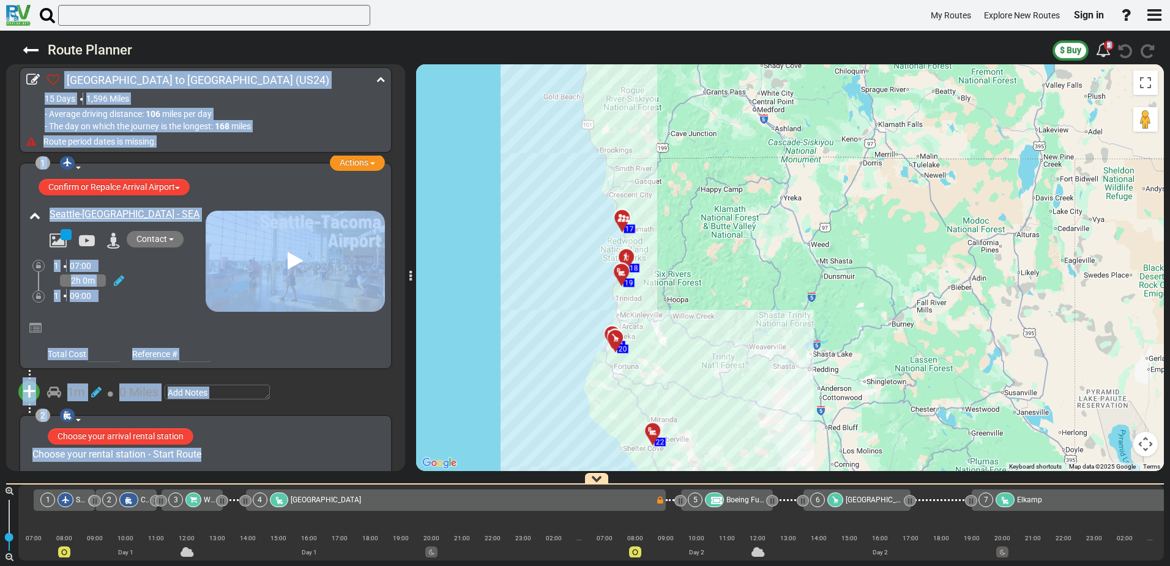
drag, startPoint x: 705, startPoint y: 454, endPoint x: 721, endPoint y: 286, distance: 168.5
click at [721, 286] on div "To activate drag with keyboard, press Alt + Enter. Once in keyboard drag state,…" at bounding box center [790, 267] width 748 height 406
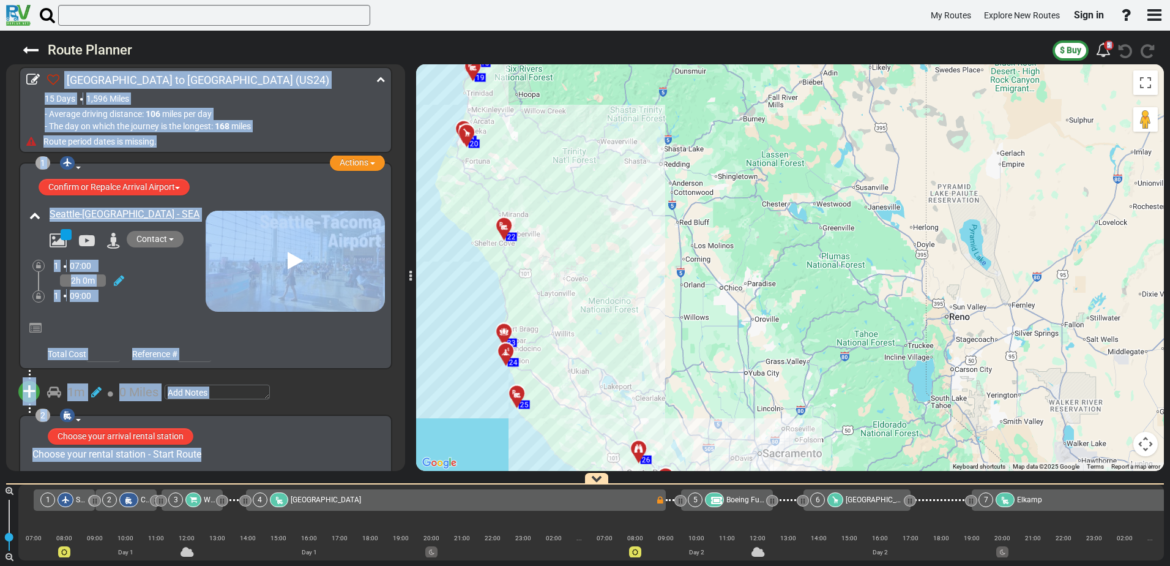
drag, startPoint x: 874, startPoint y: 206, endPoint x: 724, endPoint y: 2, distance: 252.7
click at [724, 2] on div "My Routes Explore New Routes Sign in × Name Email" at bounding box center [585, 283] width 1170 height 566
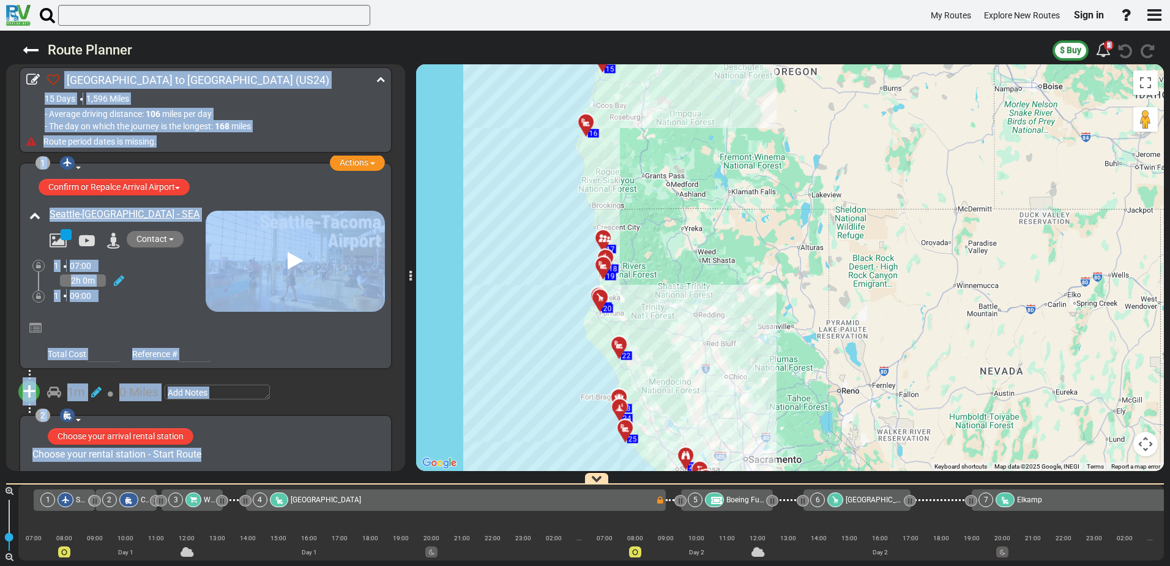
drag, startPoint x: 631, startPoint y: 143, endPoint x: 677, endPoint y: 271, distance: 135.9
click at [673, 272] on div "To activate drag with keyboard, press Alt + Enter. Once in keyboard drag state,…" at bounding box center [790, 267] width 748 height 406
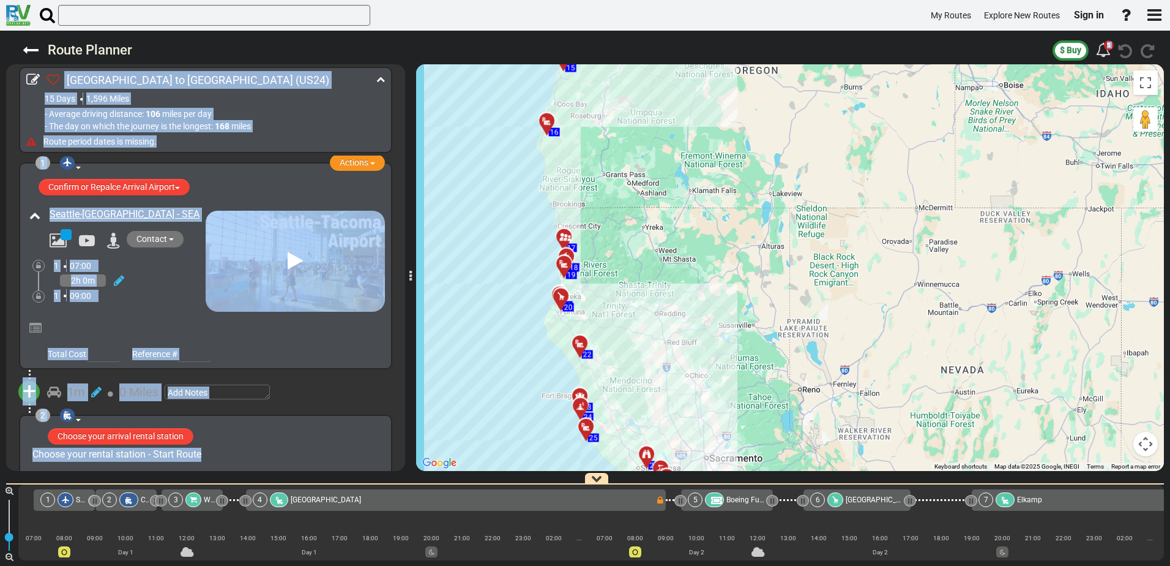
drag, startPoint x: 602, startPoint y: 221, endPoint x: 632, endPoint y: 344, distance: 126.6
click at [632, 344] on div "To activate drag with keyboard, press Alt + Enter. Once in keyboard drag state,…" at bounding box center [790, 267] width 748 height 406
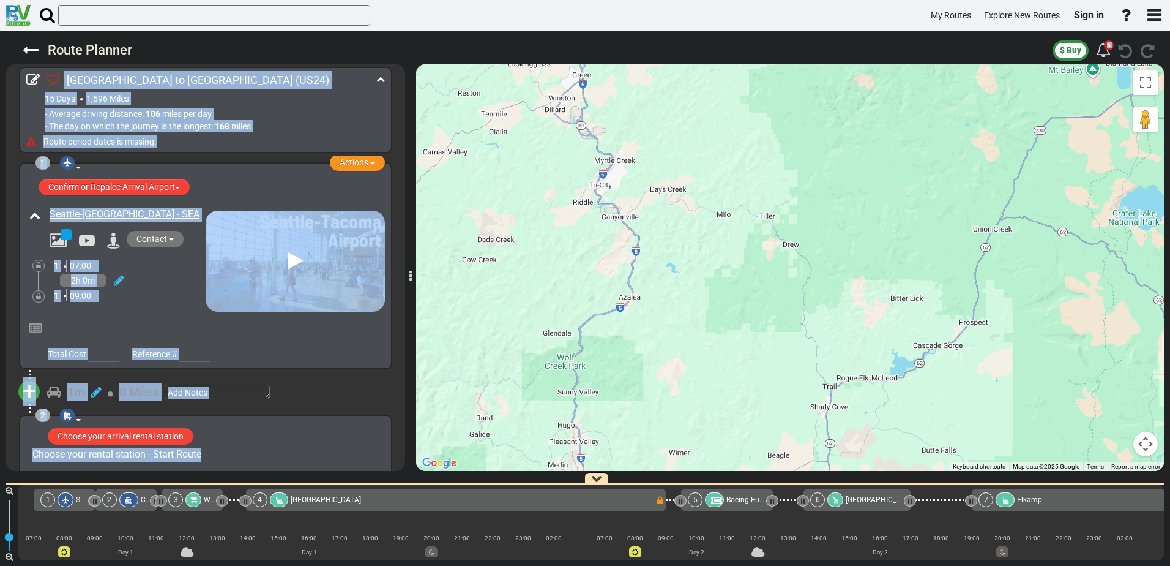
drag, startPoint x: 582, startPoint y: 129, endPoint x: 578, endPoint y: 271, distance: 141.4
click at [578, 271] on div "To activate drag with keyboard, press Alt + Enter. Once in keyboard drag state,…" at bounding box center [790, 267] width 748 height 406
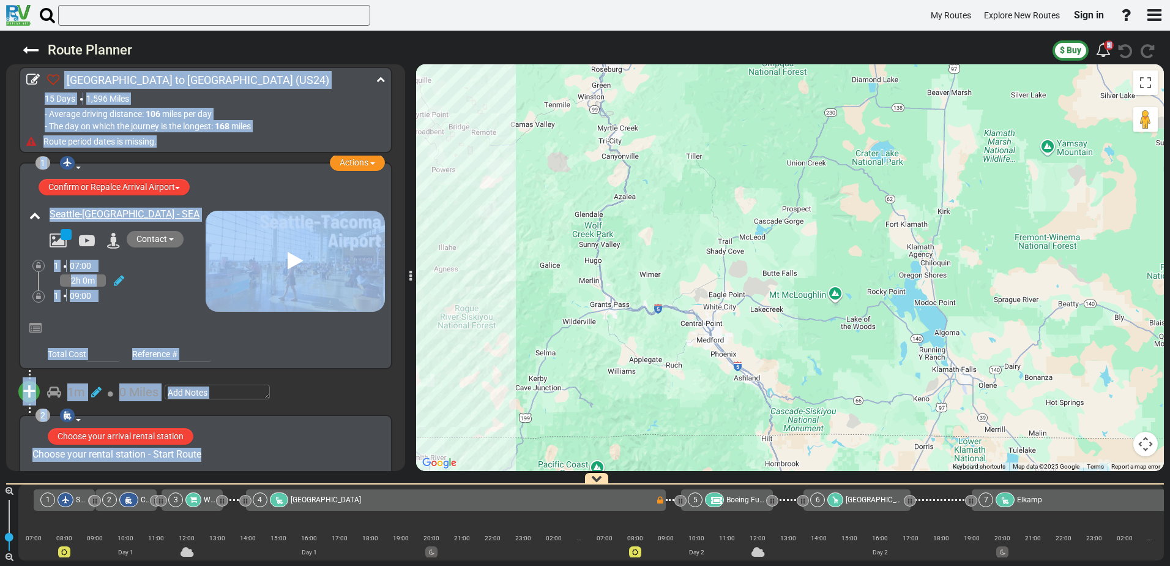
drag, startPoint x: 659, startPoint y: 399, endPoint x: 665, endPoint y: 247, distance: 152.5
click at [665, 247] on div "To activate drag with keyboard, press Alt + Enter. Once in keyboard drag state,…" at bounding box center [790, 267] width 748 height 406
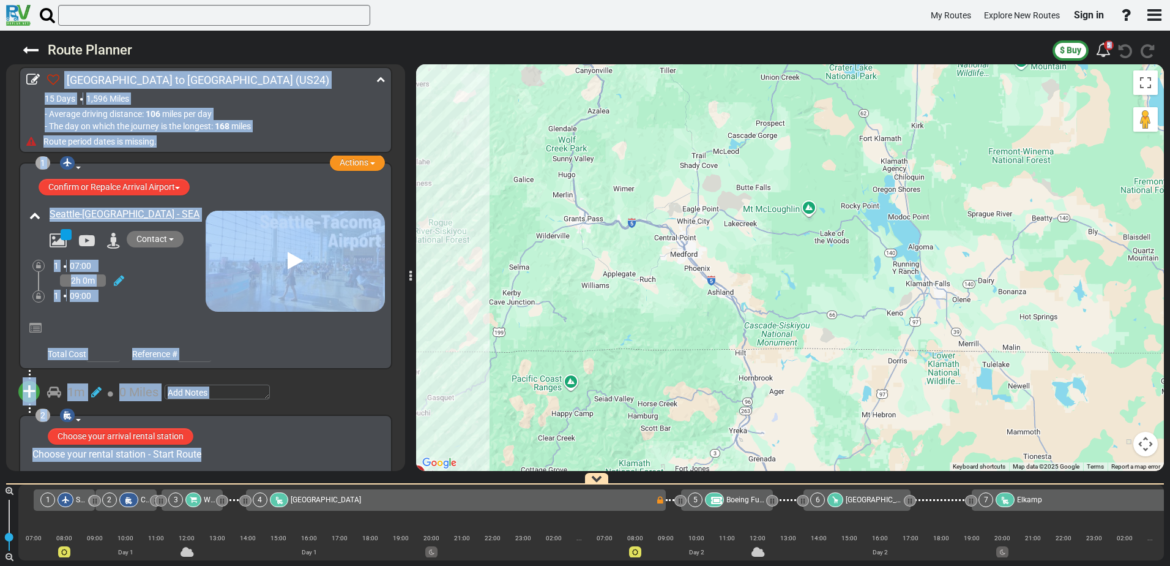
drag, startPoint x: 660, startPoint y: 382, endPoint x: 633, endPoint y: 296, distance: 89.8
click at [633, 296] on div "To activate drag with keyboard, press Alt + Enter. Once in keyboard drag state,…" at bounding box center [790, 267] width 748 height 406
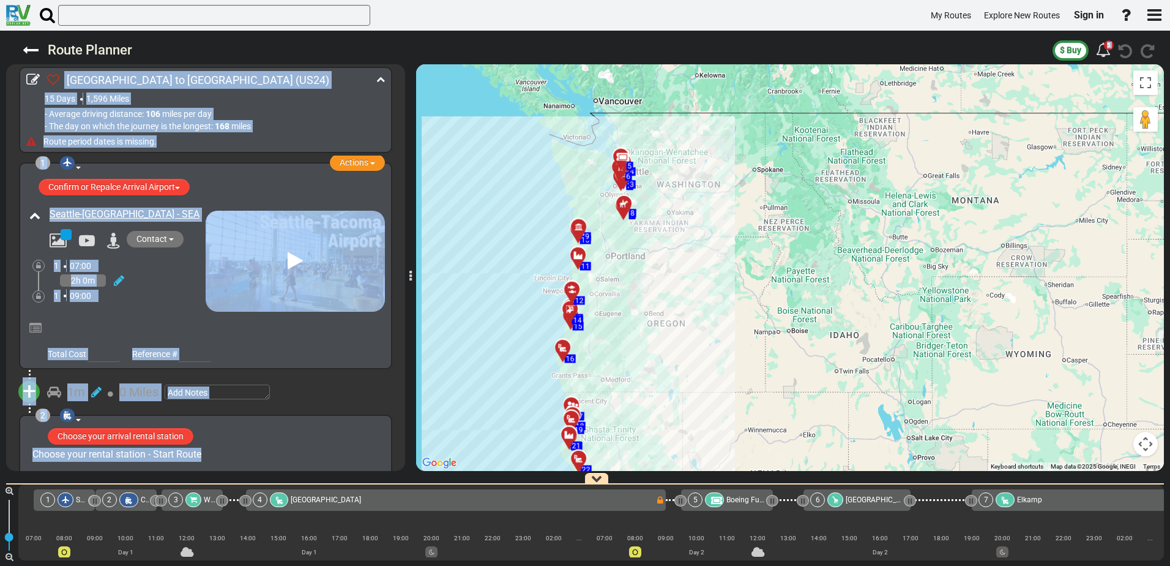
drag, startPoint x: 623, startPoint y: 133, endPoint x: 612, endPoint y: 323, distance: 190.1
click at [612, 323] on div "To activate drag with keyboard, press Alt + Enter. Once in keyboard drag state,…" at bounding box center [790, 267] width 748 height 406
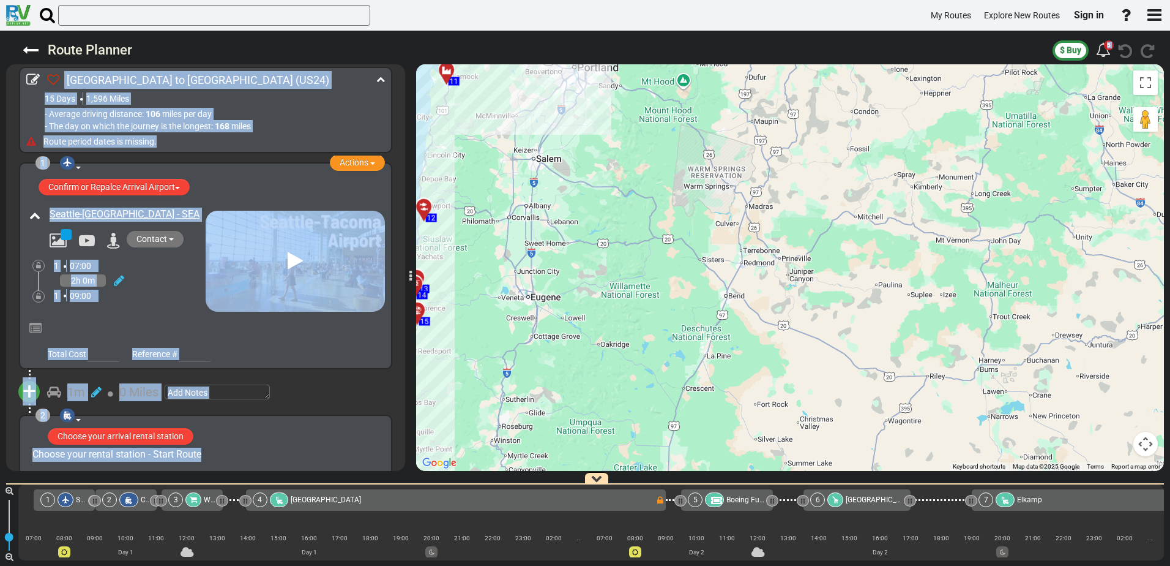
drag, startPoint x: 570, startPoint y: 252, endPoint x: 566, endPoint y: 350, distance: 97.4
click at [566, 350] on div "To activate drag with keyboard, press Alt + Enter. Once in keyboard drag state,…" at bounding box center [790, 267] width 748 height 406
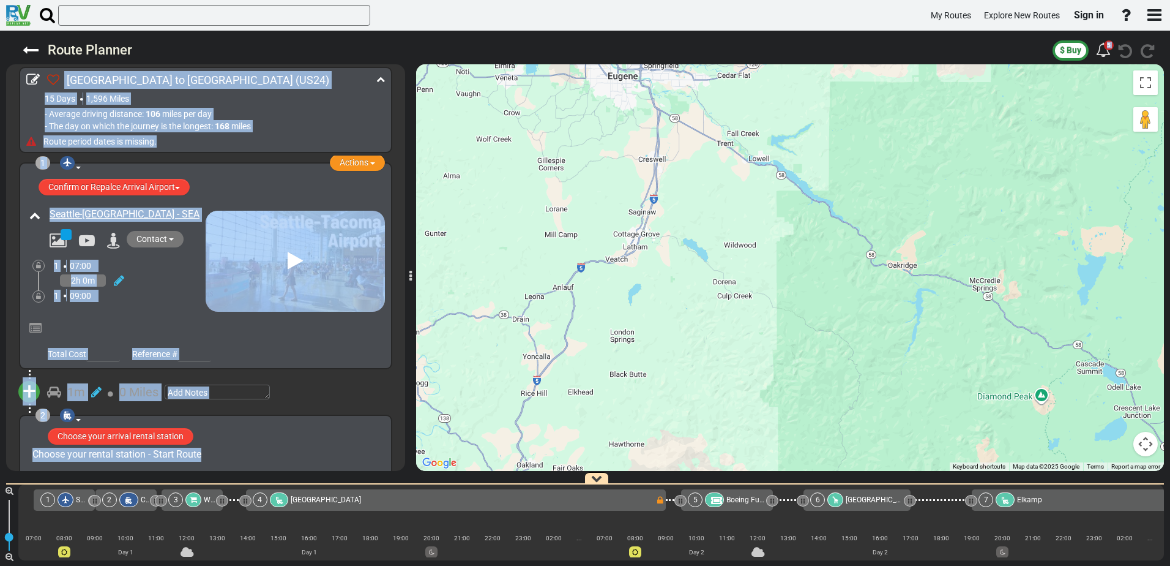
drag, startPoint x: 506, startPoint y: 189, endPoint x: 601, endPoint y: 219, distance: 99.3
click at [605, 171] on div "To activate drag with keyboard, press Alt + Enter. Once in keyboard drag state,…" at bounding box center [790, 267] width 748 height 406
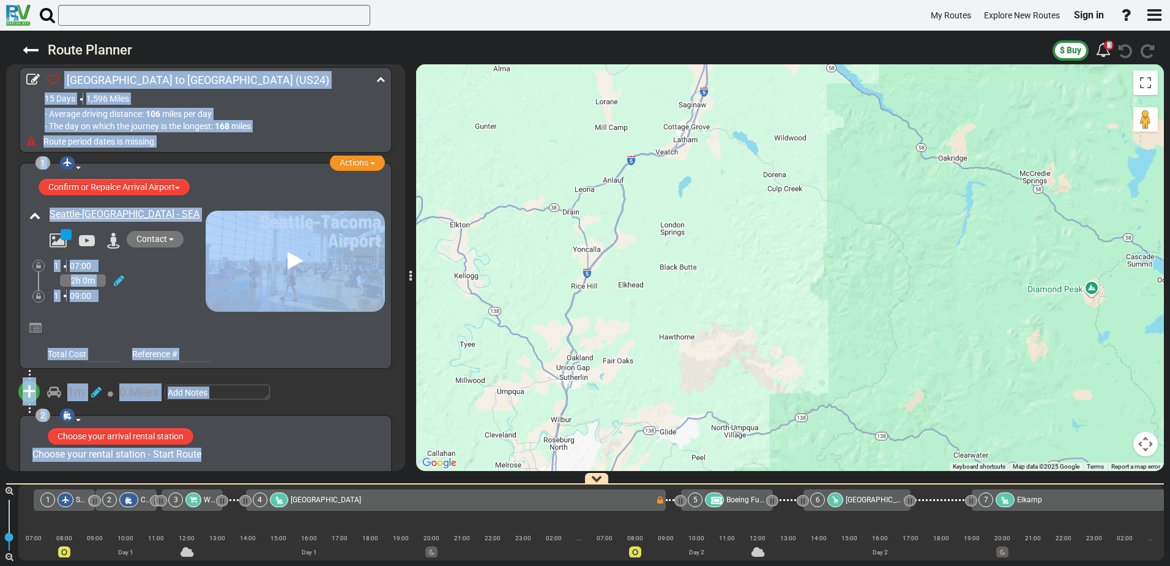
drag, startPoint x: 556, startPoint y: 352, endPoint x: 599, endPoint y: 237, distance: 123.0
click at [599, 237] on div "To activate drag with keyboard, press Alt + Enter. Once in keyboard drag state,…" at bounding box center [790, 267] width 748 height 406
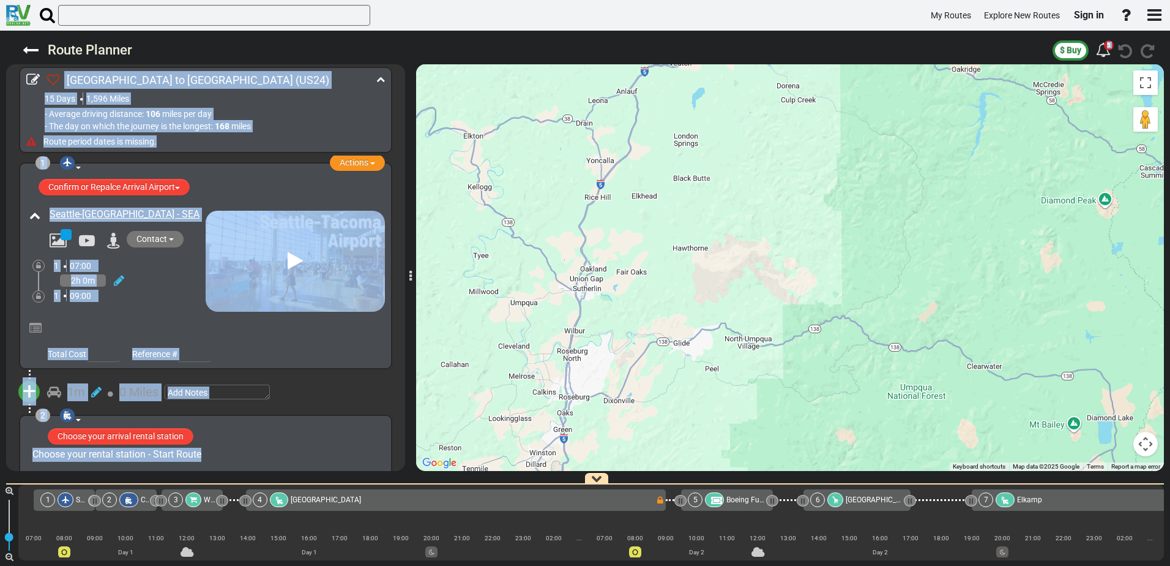
drag, startPoint x: 593, startPoint y: 340, endPoint x: 634, endPoint y: 469, distance: 135.5
click at [607, 255] on div "To activate drag with keyboard, press Alt + Enter. Once in keyboard drag state,…" at bounding box center [790, 267] width 748 height 406
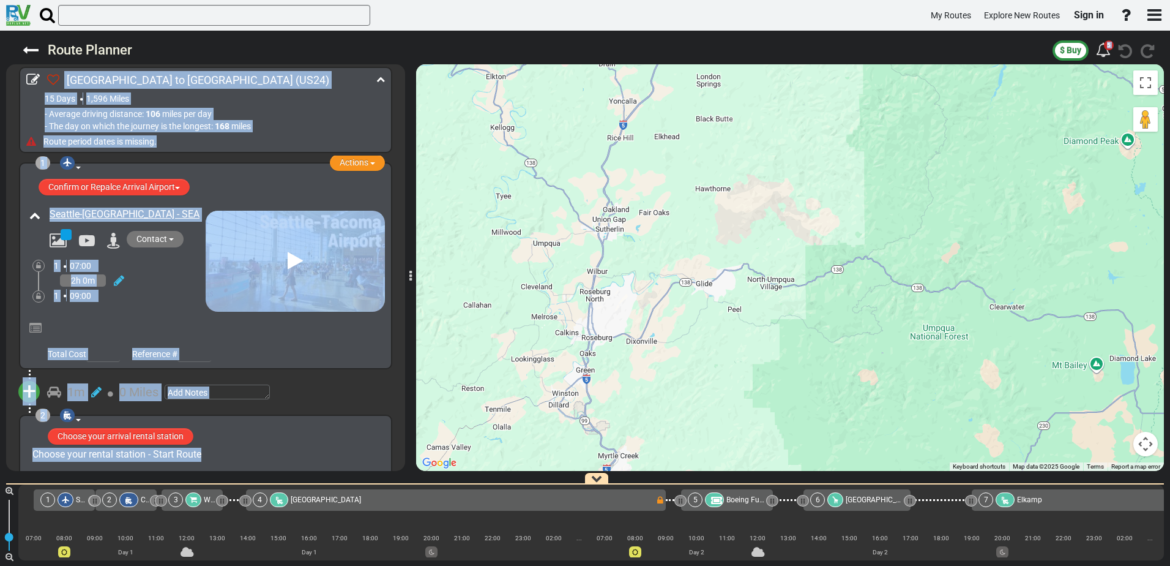
drag, startPoint x: 642, startPoint y: 240, endPoint x: 666, endPoint y: 169, distance: 75.1
click at [666, 169] on div "To activate drag with keyboard, press Alt + Enter. Once in keyboard drag state,…" at bounding box center [790, 267] width 748 height 406
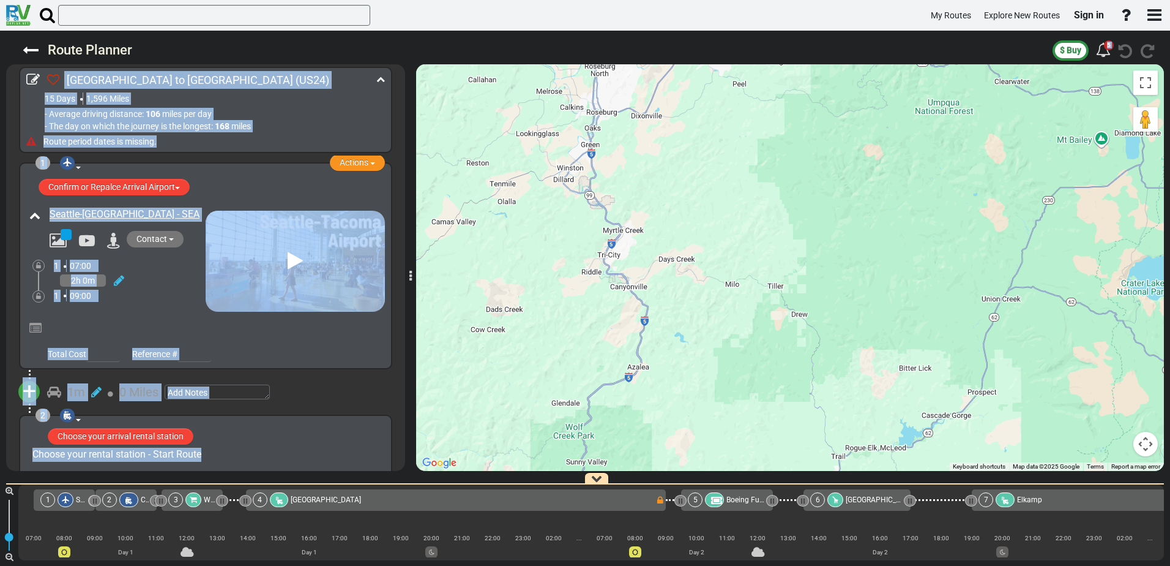
drag, startPoint x: 675, startPoint y: 417, endPoint x: 673, endPoint y: 208, distance: 208.7
click at [675, 204] on div "To activate drag with keyboard, press Alt + Enter. Once in keyboard drag state,…" at bounding box center [790, 267] width 748 height 406
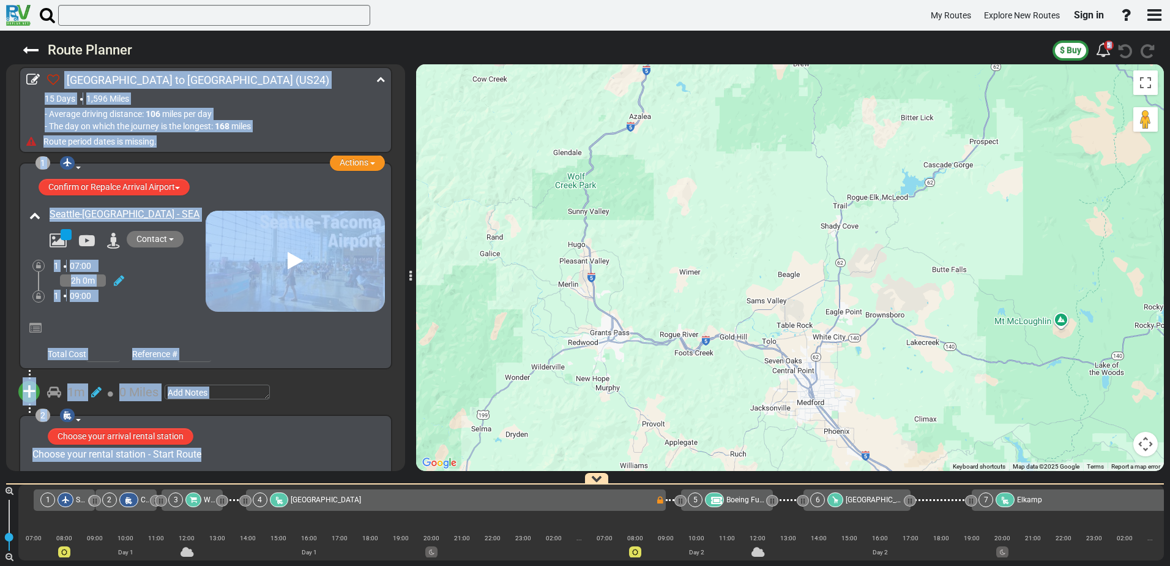
drag, startPoint x: 727, startPoint y: 444, endPoint x: 729, endPoint y: 195, distance: 249.2
click at [729, 195] on div "To activate drag with keyboard, press Alt + Enter. Once in keyboard drag state,…" at bounding box center [790, 267] width 748 height 406
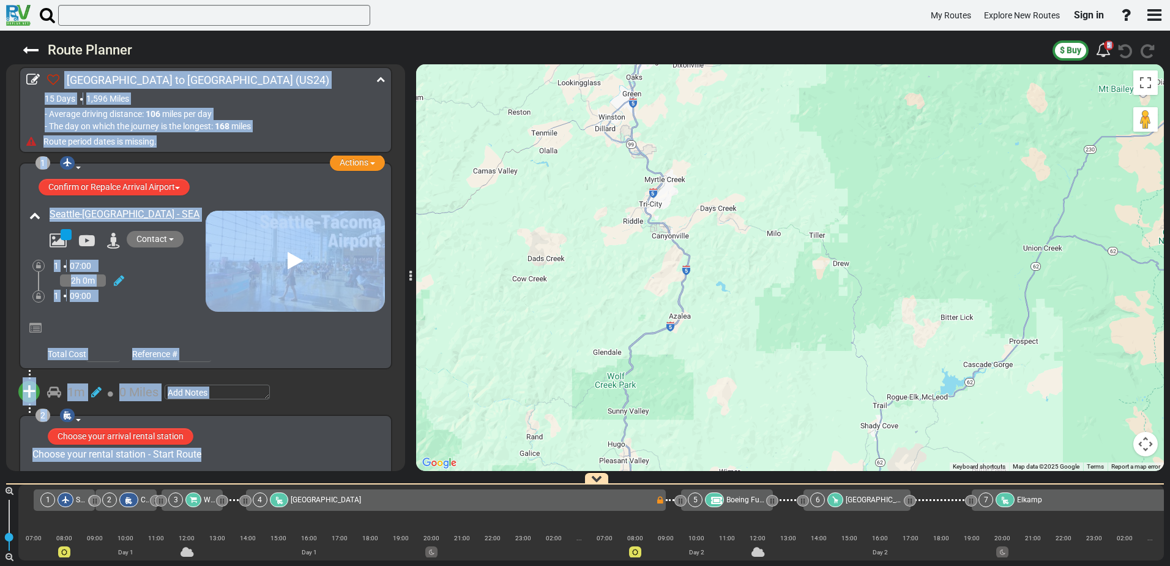
drag, startPoint x: 627, startPoint y: 398, endPoint x: 667, endPoint y: 597, distance: 202.9
click at [667, 565] on html "My Routes Explore New Routes Sign in ×" at bounding box center [585, 283] width 1170 height 566
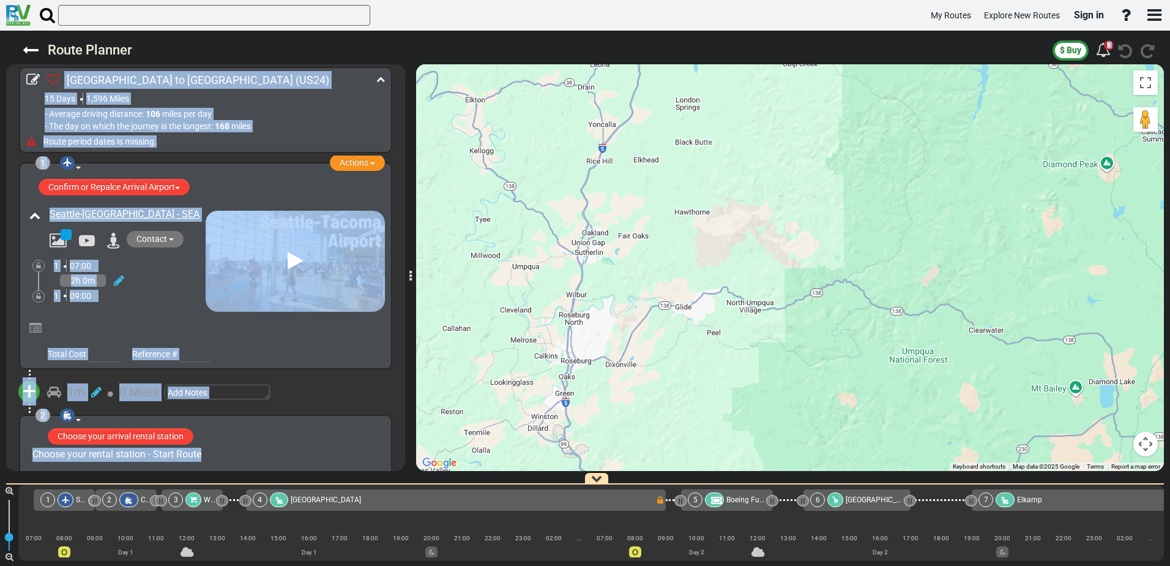
drag, startPoint x: 708, startPoint y: 290, endPoint x: 625, endPoint y: 159, distance: 155.4
click at [640, 565] on html "My Routes Explore New Routes Sign in ×" at bounding box center [585, 283] width 1170 height 566
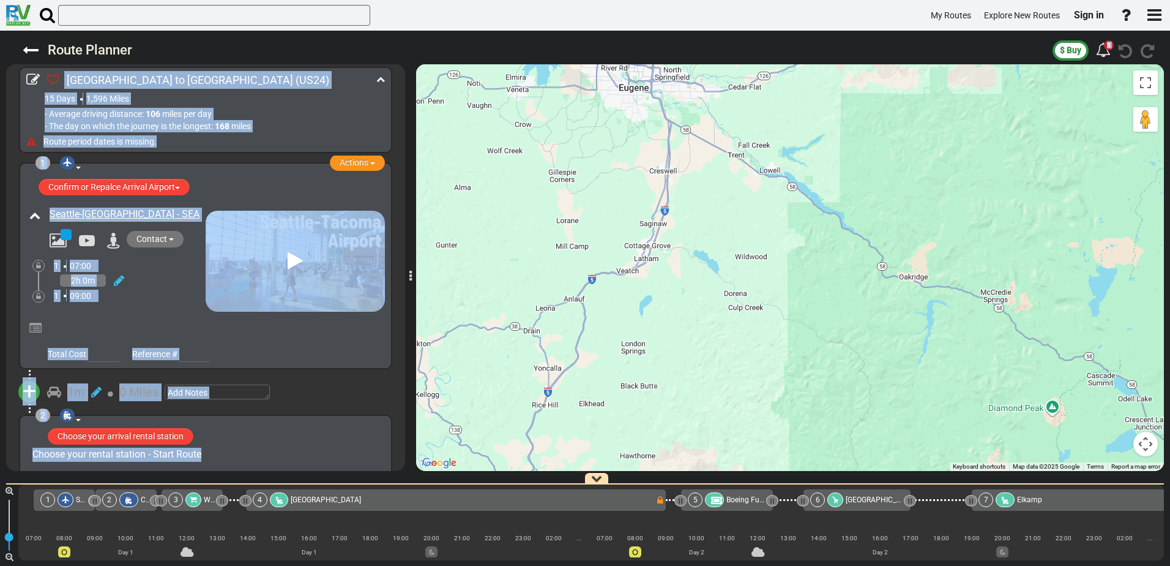
drag, startPoint x: 618, startPoint y: 137, endPoint x: 563, endPoint y: 386, distance: 254.6
click at [563, 386] on div "To activate drag with keyboard, press Alt + Enter. Once in keyboard drag state,…" at bounding box center [790, 267] width 748 height 406
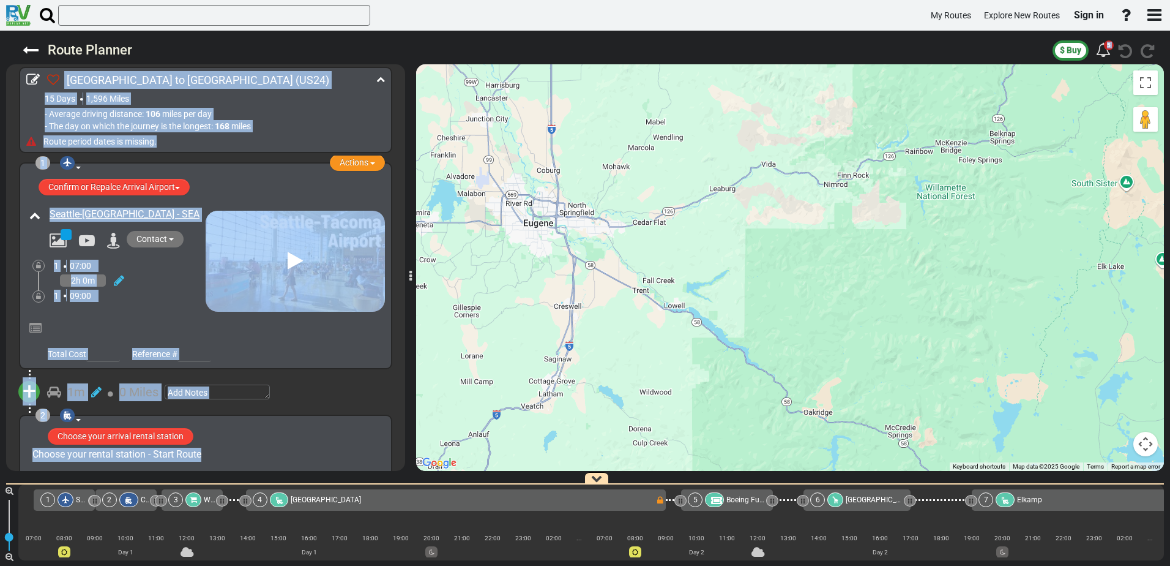
drag, startPoint x: 690, startPoint y: 226, endPoint x: 594, endPoint y: 365, distance: 168.8
click at [594, 365] on div "To activate drag with keyboard, press Alt + Enter. Once in keyboard drag state,…" at bounding box center [790, 267] width 748 height 406
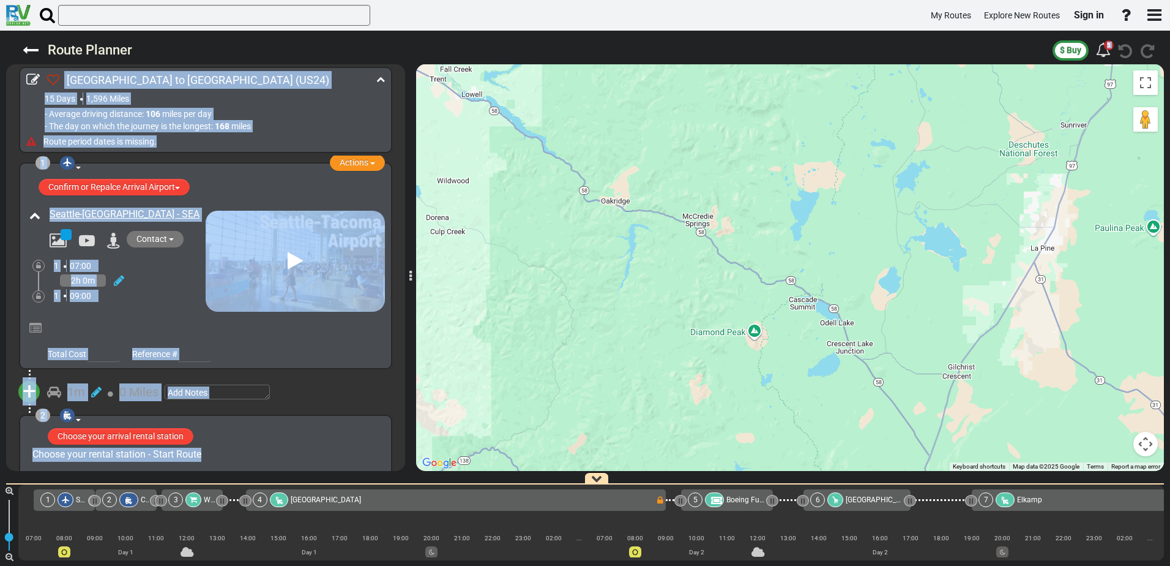
drag, startPoint x: 665, startPoint y: 378, endPoint x: 462, endPoint y: 167, distance: 294.0
click at [462, 167] on div "To activate drag with keyboard, press Alt + Enter. Once in keyboard drag state,…" at bounding box center [790, 267] width 748 height 406
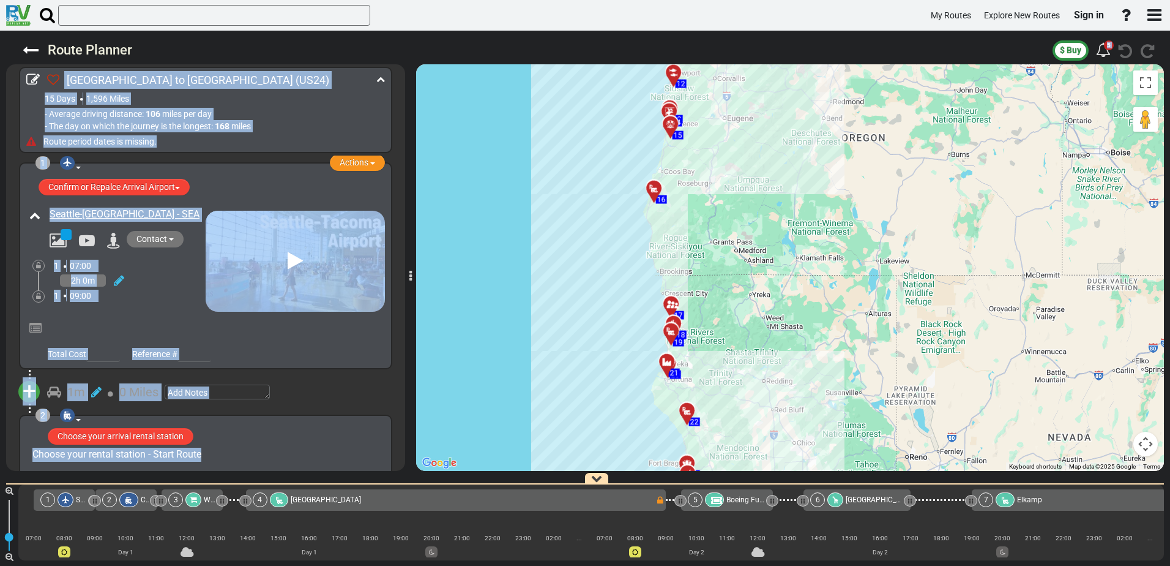
drag, startPoint x: 833, startPoint y: 414, endPoint x: 790, endPoint y: 225, distance: 194.5
click at [790, 225] on div "To activate drag with keyboard, press Alt + Enter. Once in keyboard drag state,…" at bounding box center [790, 267] width 748 height 406
